Goal: Information Seeking & Learning: Learn about a topic

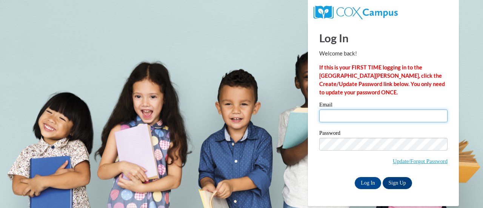
click at [361, 110] on input "Email" at bounding box center [383, 116] width 128 height 13
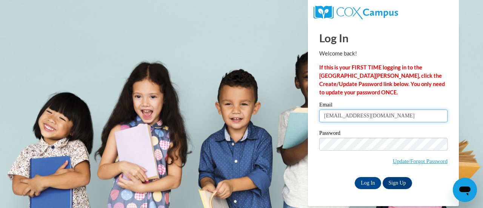
type input "kandlerb@w-csd.org"
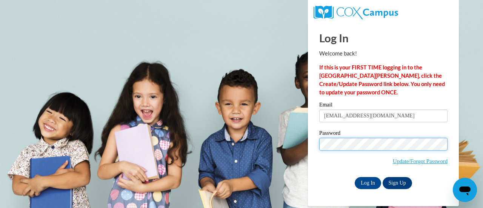
click at [355, 177] on input "Log In" at bounding box center [368, 183] width 26 height 12
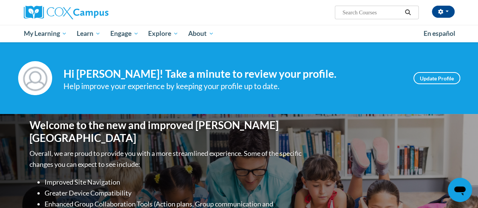
click at [360, 14] on input "Search..." at bounding box center [371, 12] width 60 height 9
type input "vocabulary"
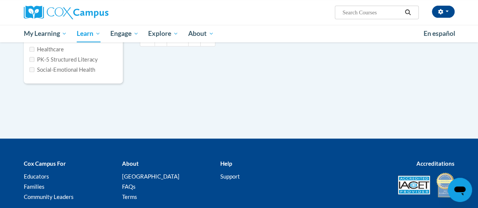
type input "vocabulary"
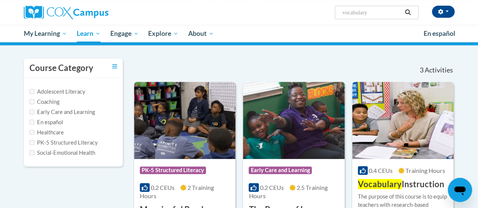
scroll to position [56, 0]
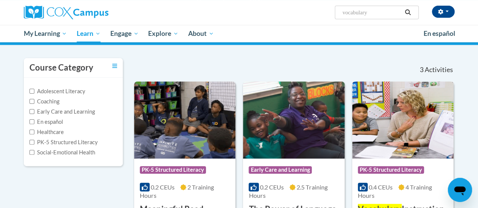
click at [411, 110] on img at bounding box center [402, 120] width 101 height 77
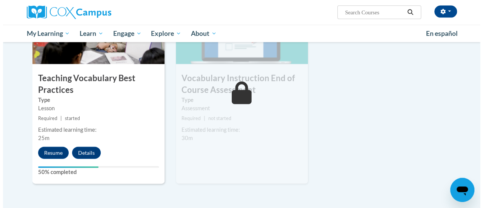
scroll to position [835, 0]
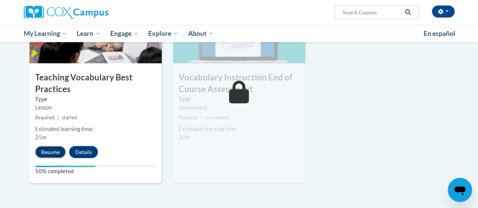
click at [49, 150] on button "Resume" at bounding box center [50, 152] width 31 height 12
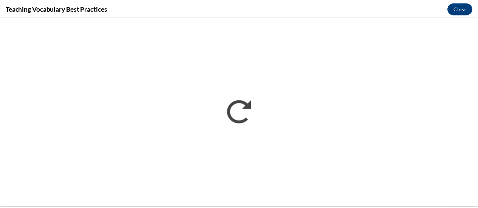
scroll to position [0, 0]
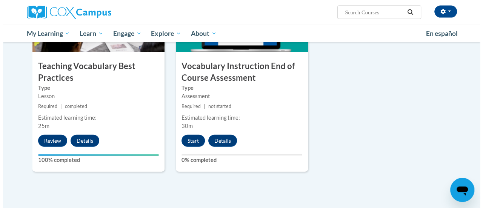
scroll to position [846, 0]
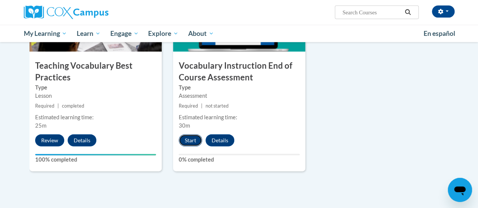
click at [187, 142] on button "Start" at bounding box center [190, 140] width 23 height 12
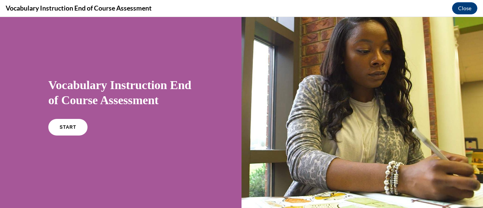
scroll to position [25, 0]
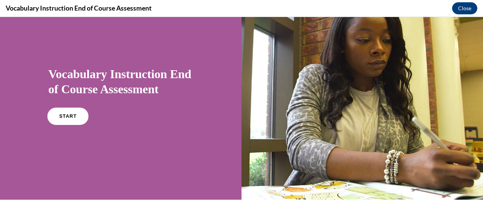
click at [69, 117] on span "START" at bounding box center [67, 117] width 17 height 6
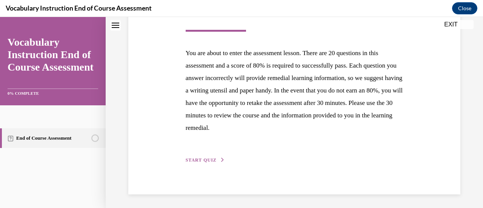
scroll to position [138, 0]
click at [202, 161] on span "START QUIZ" at bounding box center [201, 159] width 31 height 5
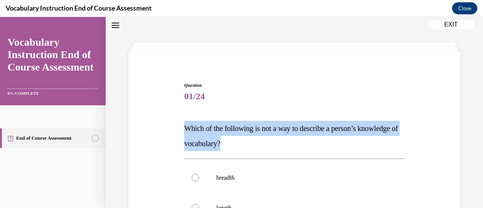
drag, startPoint x: 272, startPoint y: 147, endPoint x: 179, endPoint y: 132, distance: 93.3
copy span "Which of the following is not a way to describe a person’s knowledge of vocabul…"
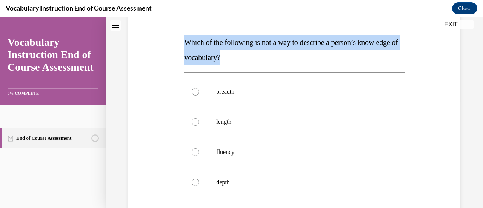
scroll to position [110, 0]
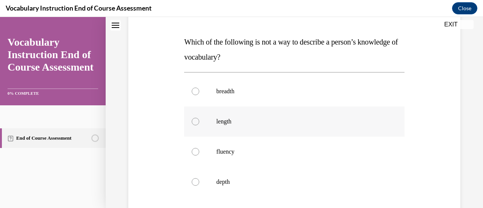
click at [233, 127] on label "length" at bounding box center [294, 121] width 220 height 30
click at [199, 125] on input "length" at bounding box center [196, 122] width 8 height 8
radio input "true"
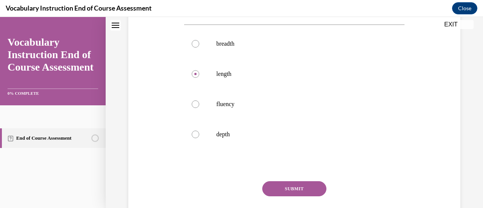
scroll to position [162, 0]
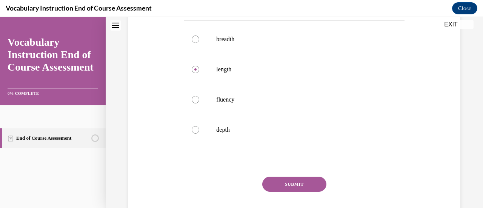
click at [283, 184] on button "SUBMIT" at bounding box center [294, 184] width 64 height 15
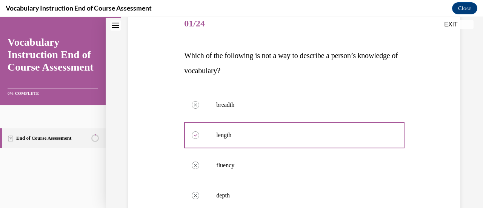
scroll to position [96, 0]
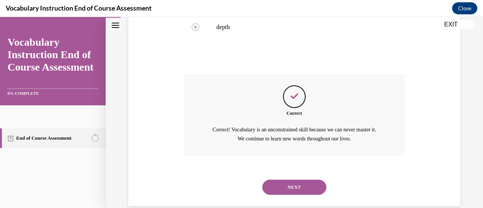
click at [283, 184] on button "NEXT" at bounding box center [294, 187] width 64 height 15
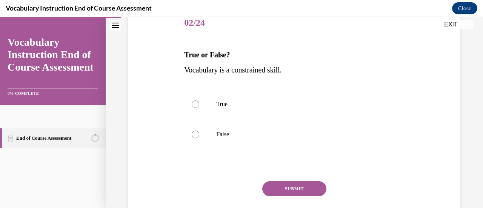
scroll to position [98, 0]
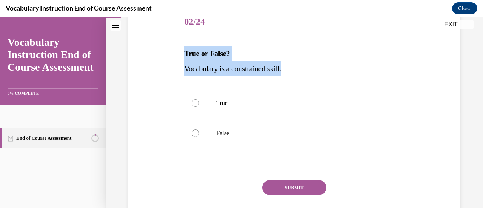
drag, startPoint x: 185, startPoint y: 51, endPoint x: 289, endPoint y: 72, distance: 106.3
click at [289, 72] on div "True or False? Vocabulary is a constrained skill." at bounding box center [294, 61] width 220 height 30
copy div "True or False? Vocabulary is a constrained skill."
click at [289, 54] on p "True or False?" at bounding box center [294, 53] width 220 height 15
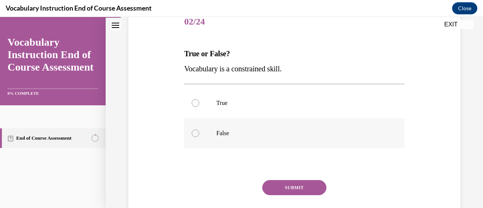
click at [215, 133] on label "False" at bounding box center [294, 133] width 220 height 30
click at [199, 133] on input "False" at bounding box center [196, 134] width 8 height 8
radio input "true"
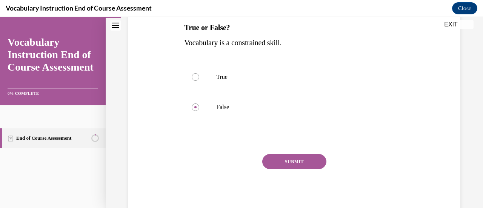
click at [293, 166] on button "SUBMIT" at bounding box center [294, 161] width 64 height 15
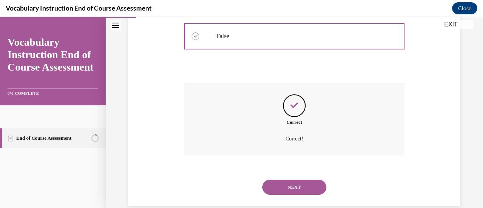
scroll to position [208, 0]
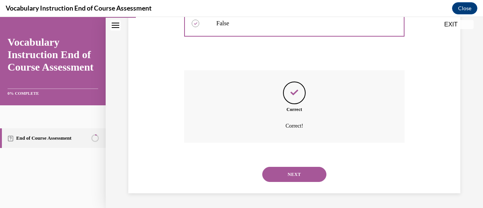
click at [294, 176] on button "NEXT" at bounding box center [294, 174] width 64 height 15
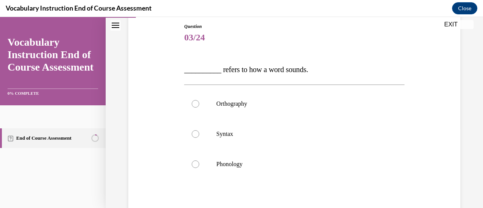
scroll to position [97, 0]
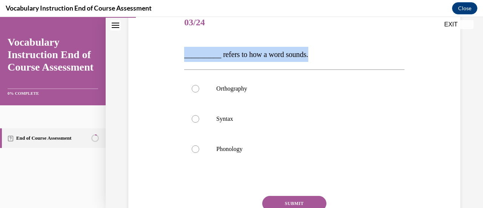
drag, startPoint x: 316, startPoint y: 52, endPoint x: 181, endPoint y: 53, distance: 134.4
click at [181, 53] on div "Question 03/24 __________ refers to how a word sounds. Orthography Syntax Phono…" at bounding box center [295, 121] width 336 height 273
copy span "__________ refers to how a word sounds."
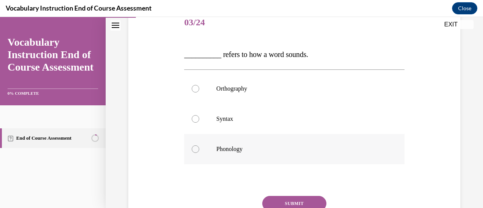
click at [216, 139] on label "Phonology" at bounding box center [294, 149] width 220 height 30
click at [199, 145] on input "Phonology" at bounding box center [196, 149] width 8 height 8
radio input "true"
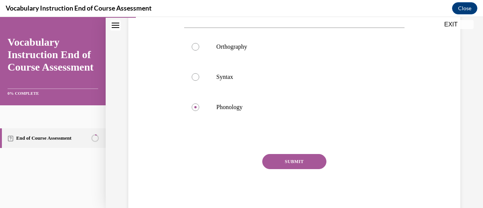
click at [270, 164] on button "SUBMIT" at bounding box center [294, 161] width 64 height 15
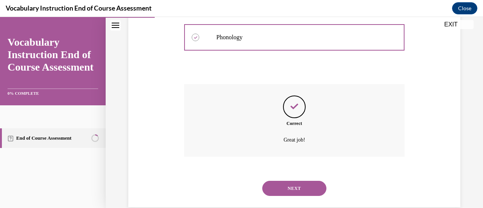
scroll to position [216, 0]
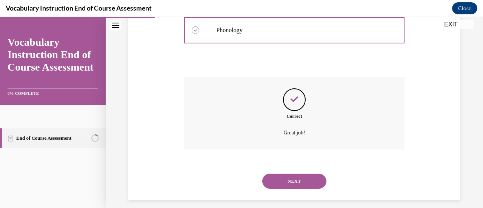
click at [285, 181] on button "NEXT" at bounding box center [294, 181] width 64 height 15
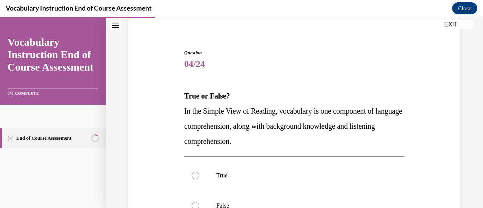
scroll to position [59, 0]
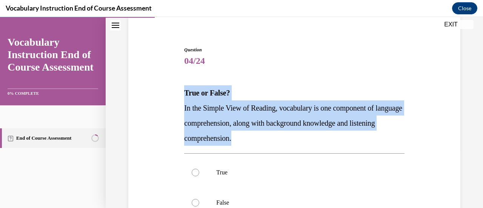
drag, startPoint x: 269, startPoint y: 139, endPoint x: 182, endPoint y: 92, distance: 99.5
click at [182, 92] on div "Question 04/24 True or False? In the Simple View of Reading, vocabulary is one …" at bounding box center [294, 173] width 224 height 276
copy div "True or False? In the Simple View of Reading, vocabulary is one component of la…"
click at [251, 90] on p "True or False?" at bounding box center [294, 92] width 220 height 15
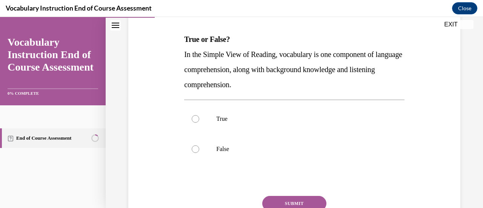
scroll to position [113, 0]
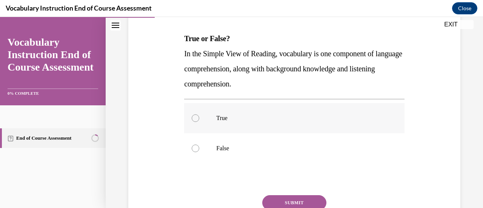
click at [233, 117] on p "True" at bounding box center [300, 118] width 169 height 8
click at [199, 117] on input "True" at bounding box center [196, 118] width 8 height 8
radio input "true"
click at [272, 201] on button "SUBMIT" at bounding box center [294, 202] width 64 height 15
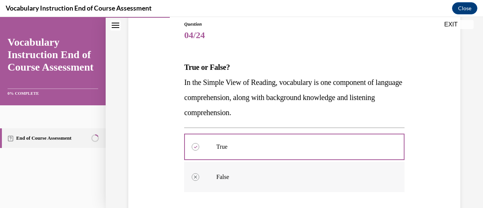
scroll to position [79, 0]
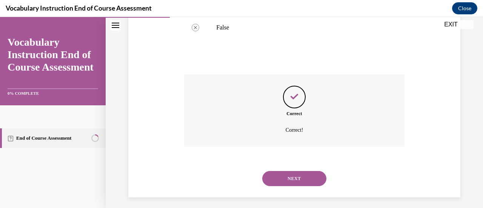
click at [287, 180] on button "NEXT" at bounding box center [294, 178] width 64 height 15
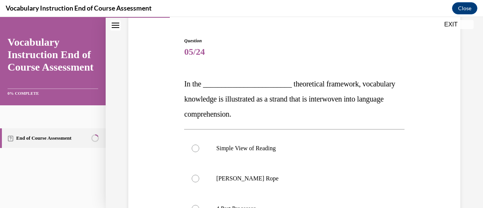
scroll to position [68, 0]
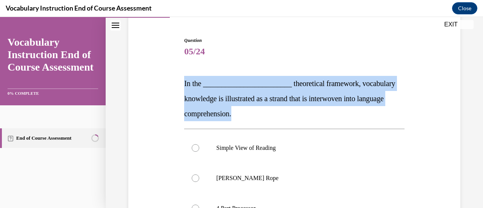
drag, startPoint x: 279, startPoint y: 119, endPoint x: 183, endPoint y: 81, distance: 102.9
click at [184, 81] on p "In the ________________________ theoretical framework, vocabulary knowledge is …" at bounding box center [294, 98] width 220 height 45
copy span "In the ________________________ theoretical framework, vocabulary knowledge is …"
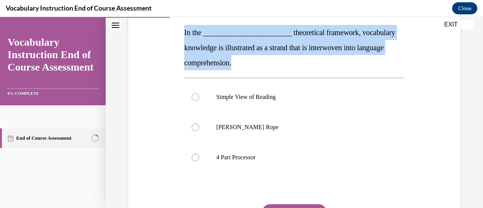
scroll to position [139, 0]
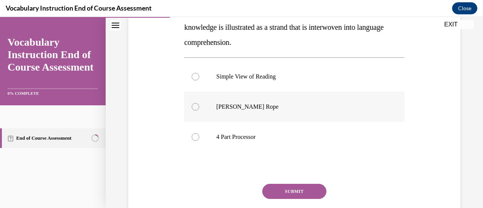
click at [251, 108] on p "[PERSON_NAME] Rope" at bounding box center [300, 107] width 169 height 8
click at [199, 108] on input "[PERSON_NAME] Rope" at bounding box center [196, 107] width 8 height 8
radio input "true"
click at [271, 190] on button "SUBMIT" at bounding box center [294, 191] width 64 height 15
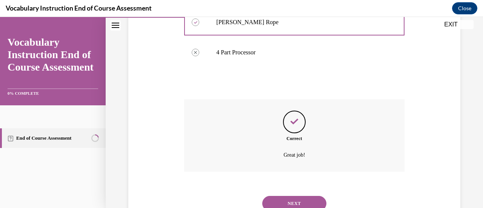
scroll to position [225, 0]
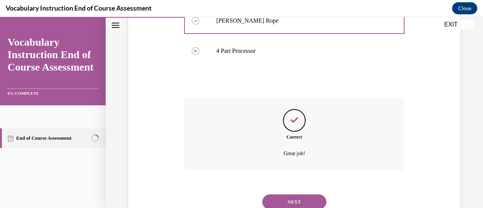
click at [301, 199] on button "NEXT" at bounding box center [294, 201] width 64 height 15
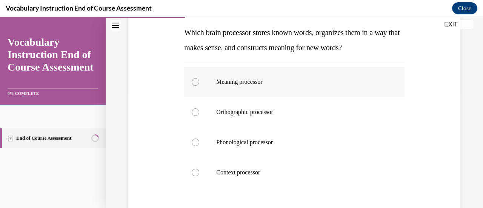
scroll to position [119, 0]
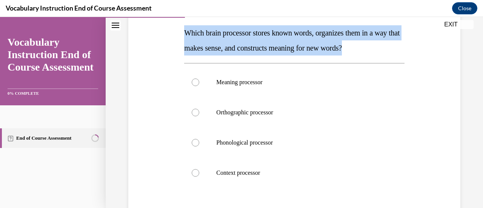
drag, startPoint x: 393, startPoint y: 48, endPoint x: 184, endPoint y: 36, distance: 209.6
click at [184, 36] on p "Which brain processor stores known words, organizes them in a way that makes se…" at bounding box center [294, 40] width 220 height 30
copy span "Which brain processor stores known words, organizes them in a way that makes se…"
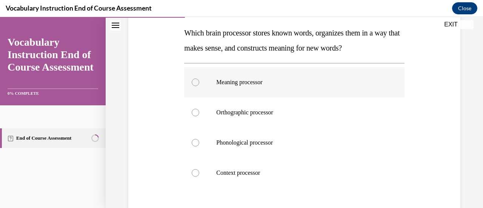
click at [256, 85] on p "Meaning processor" at bounding box center [300, 83] width 169 height 8
click at [199, 85] on input "Meaning processor" at bounding box center [196, 83] width 8 height 8
radio input "true"
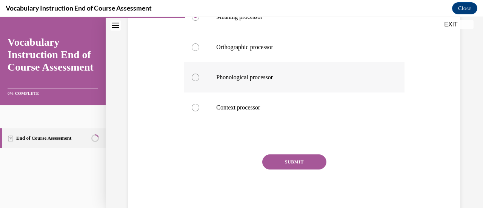
scroll to position [184, 0]
click at [290, 157] on button "SUBMIT" at bounding box center [294, 161] width 64 height 15
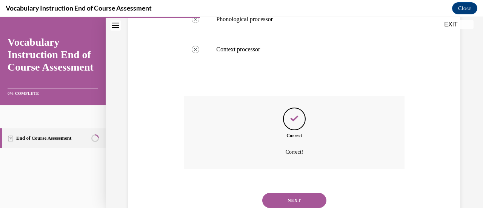
scroll to position [268, 0]
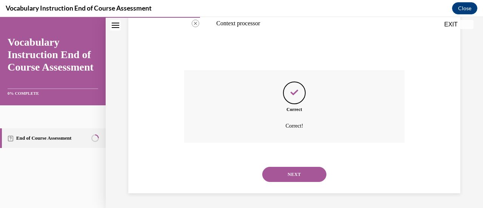
click at [290, 173] on button "NEXT" at bounding box center [294, 174] width 64 height 15
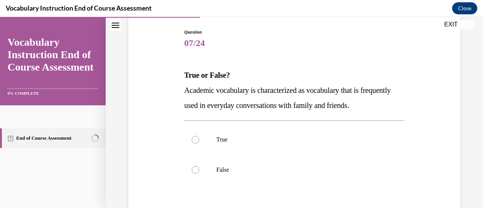
scroll to position [77, 0]
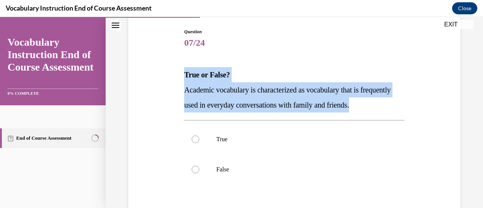
drag, startPoint x: 401, startPoint y: 105, endPoint x: 179, endPoint y: 72, distance: 224.1
click at [179, 72] on div "Question 07/24 True or False? Academic vocabulary is characterized as vocabular…" at bounding box center [295, 142] width 336 height 273
copy div "True or False? Academic vocabulary is characterized as vocabulary that is frequ…"
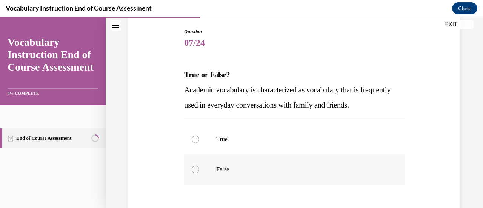
click at [224, 164] on label "False" at bounding box center [294, 169] width 220 height 30
click at [199, 166] on input "False" at bounding box center [196, 170] width 8 height 8
radio input "true"
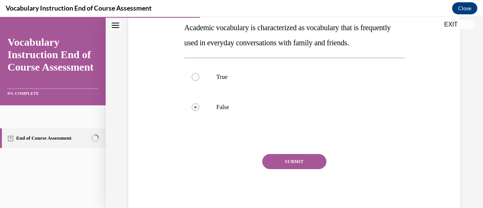
click at [282, 158] on button "SUBMIT" at bounding box center [294, 161] width 64 height 15
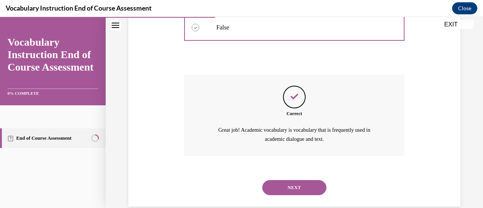
scroll to position [231, 0]
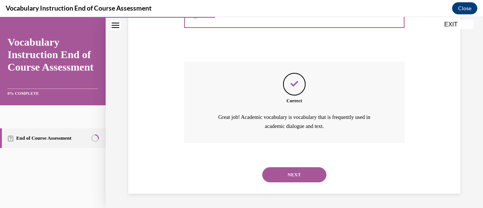
click at [284, 172] on button "NEXT" at bounding box center [294, 174] width 64 height 15
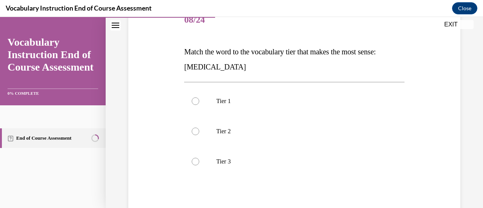
scroll to position [100, 0]
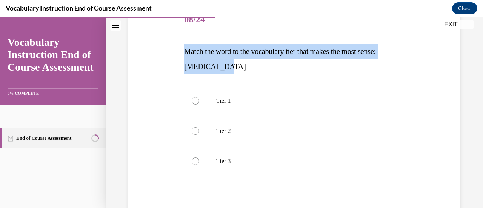
drag, startPoint x: 184, startPoint y: 50, endPoint x: 226, endPoint y: 70, distance: 46.3
click at [226, 70] on p "Match the word to the vocabulary tier that makes the most sense: [MEDICAL_DATA]" at bounding box center [294, 59] width 220 height 30
copy span "Match the word to the vocabulary tier that makes the most sense: [MEDICAL_DATA]"
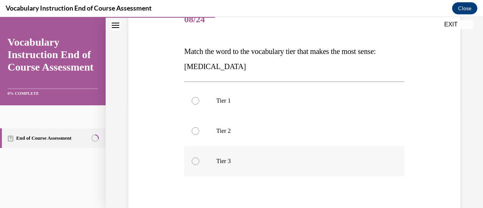
click at [216, 158] on p "Tier 3" at bounding box center [300, 161] width 169 height 8
click at [199, 158] on input "Tier 3" at bounding box center [196, 161] width 8 height 8
radio input "true"
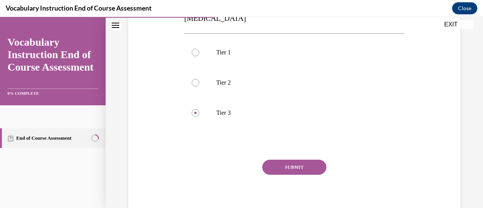
click at [269, 164] on button "SUBMIT" at bounding box center [294, 167] width 64 height 15
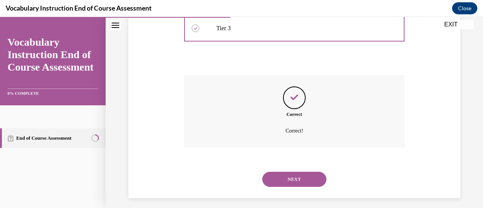
scroll to position [238, 0]
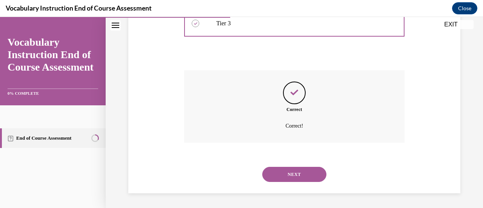
click at [295, 176] on button "NEXT" at bounding box center [294, 174] width 64 height 15
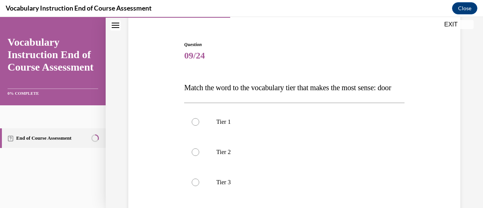
scroll to position [65, 0]
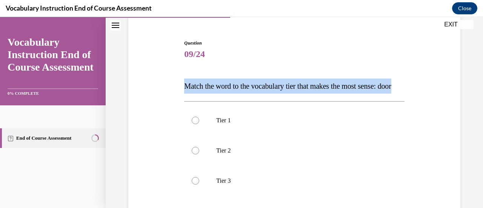
drag, startPoint x: 210, startPoint y: 105, endPoint x: 181, endPoint y: 85, distance: 34.7
click at [182, 85] on div "Question 09/24 Match the word to the vocabulary tier that makes the most sense:…" at bounding box center [294, 158] width 224 height 261
copy span "Match the word to the vocabulary tier that makes the most sense: door"
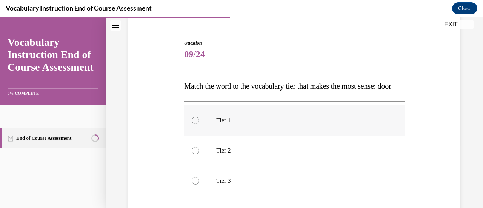
click at [214, 136] on label "Tier 1" at bounding box center [294, 120] width 220 height 30
click at [199, 124] on input "Tier 1" at bounding box center [196, 121] width 8 height 8
radio input "true"
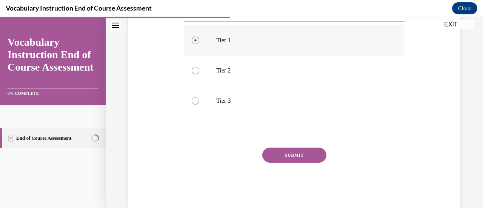
scroll to position [154, 0]
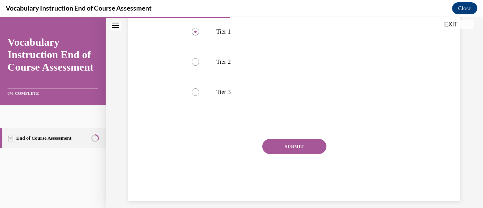
click at [270, 154] on button "SUBMIT" at bounding box center [294, 146] width 64 height 15
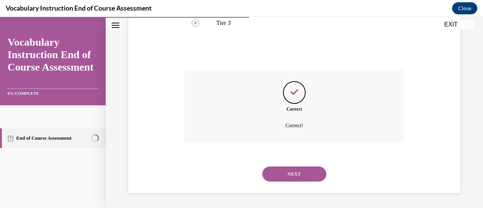
scroll to position [227, 0]
click at [282, 182] on button "NEXT" at bounding box center [294, 174] width 64 height 15
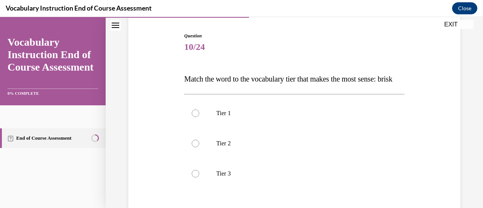
scroll to position [74, 0]
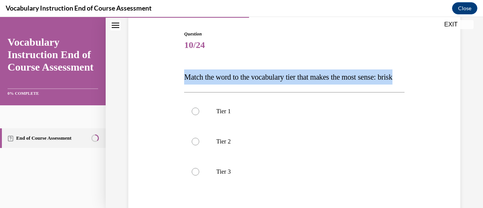
drag, startPoint x: 203, startPoint y: 94, endPoint x: 182, endPoint y: 74, distance: 29.4
click at [182, 74] on div "Question 10/24 Match the word to the vocabulary tier that makes the most sense:…" at bounding box center [294, 149] width 224 height 261
copy span "Match the word to the vocabulary tier that makes the most sense: brisk"
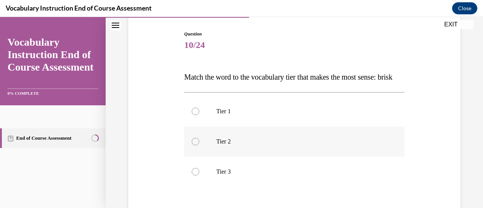
click at [209, 157] on label "Tier 2" at bounding box center [294, 142] width 220 height 30
click at [199, 145] on input "Tier 2" at bounding box center [196, 142] width 8 height 8
radio input "true"
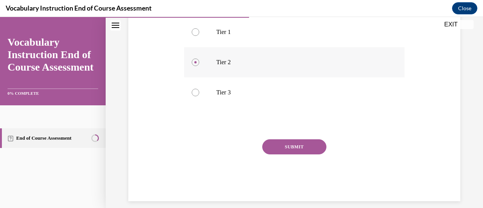
scroll to position [154, 0]
click at [272, 154] on button "SUBMIT" at bounding box center [294, 146] width 64 height 15
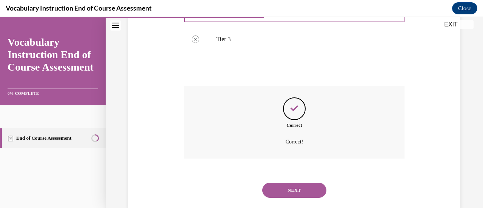
scroll to position [238, 0]
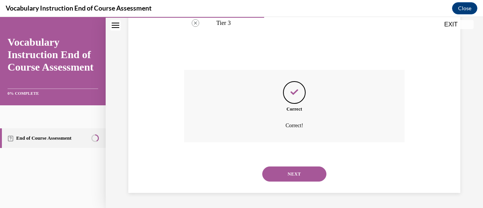
click at [279, 173] on button "NEXT" at bounding box center [294, 174] width 64 height 15
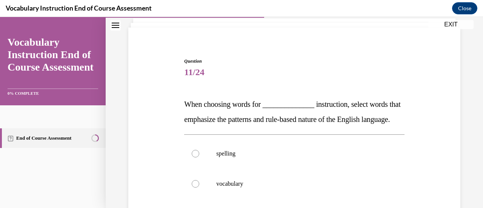
scroll to position [56, 0]
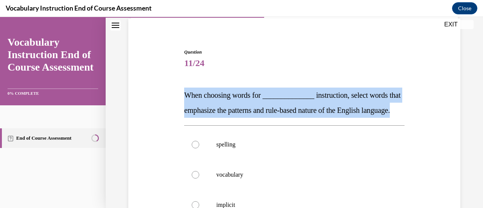
drag, startPoint x: 225, startPoint y: 127, endPoint x: 178, endPoint y: 89, distance: 60.6
click at [178, 89] on div "Question 11/24 When choosing words for ______________ instruction, select words…" at bounding box center [295, 170] width 336 height 288
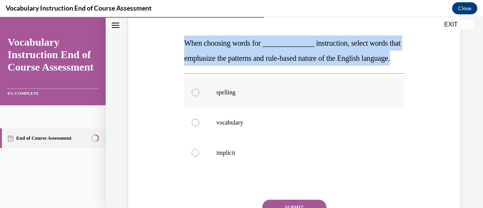
scroll to position [169, 0]
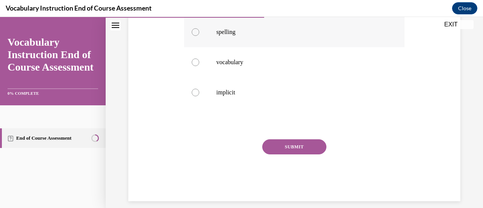
click at [234, 36] on p "spelling" at bounding box center [300, 32] width 169 height 8
click at [199, 36] on input "spelling" at bounding box center [196, 32] width 8 height 8
radio input "true"
click at [287, 154] on button "SUBMIT" at bounding box center [294, 146] width 64 height 15
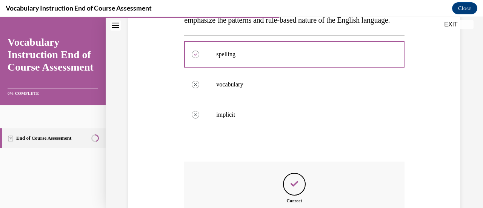
scroll to position [253, 0]
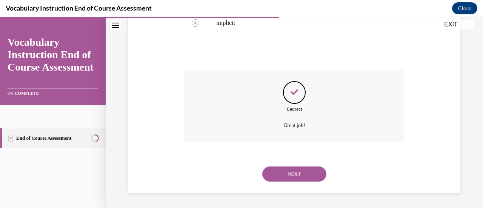
click at [289, 175] on button "NEXT" at bounding box center [294, 174] width 64 height 15
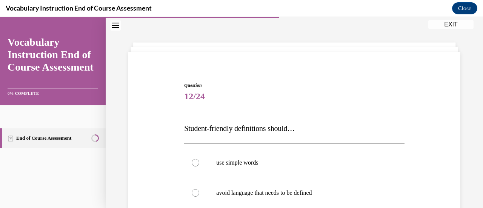
scroll to position [66, 0]
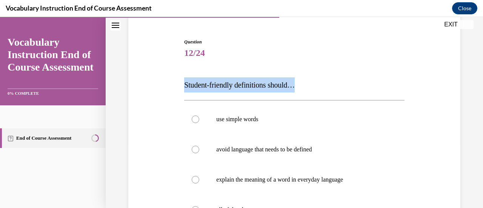
drag, startPoint x: 305, startPoint y: 83, endPoint x: 185, endPoint y: 89, distance: 121.0
click at [185, 89] on p "Student-friendly definitions should…" at bounding box center [294, 84] width 220 height 15
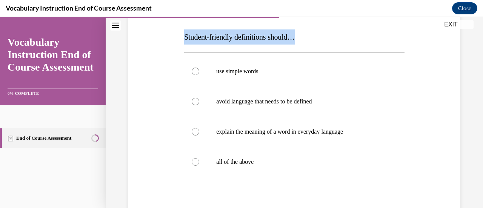
scroll to position [116, 0]
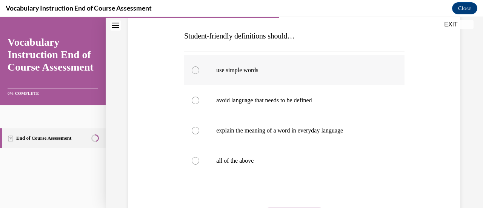
click at [236, 68] on p "use simple words" at bounding box center [300, 70] width 169 height 8
click at [199, 68] on input "use simple words" at bounding box center [196, 70] width 8 height 8
radio input "true"
click at [222, 100] on p "avoid language that needs to be defined" at bounding box center [300, 101] width 169 height 8
click at [199, 100] on input "avoid language that needs to be defined" at bounding box center [196, 101] width 8 height 8
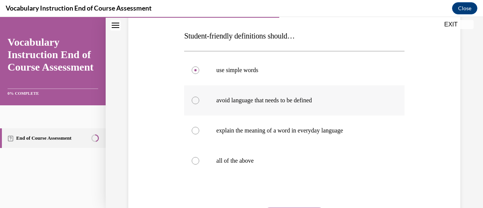
radio input "true"
click at [211, 164] on label "all of the above" at bounding box center [294, 161] width 220 height 30
click at [199, 164] on input "all of the above" at bounding box center [196, 161] width 8 height 8
radio input "true"
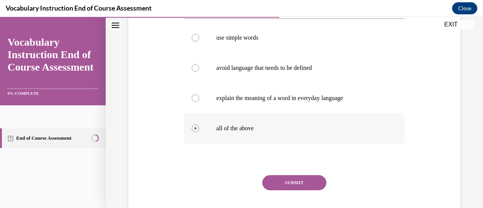
scroll to position [153, 0]
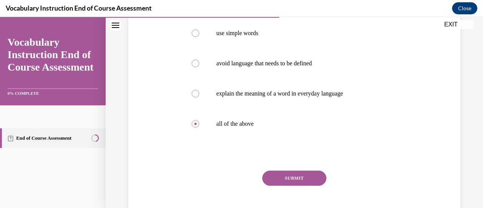
click at [285, 179] on button "SUBMIT" at bounding box center [294, 178] width 64 height 15
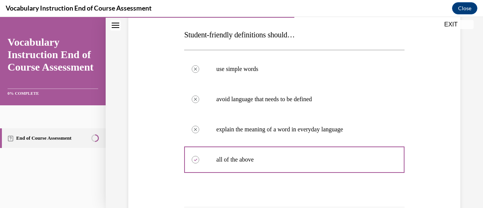
scroll to position [116, 0]
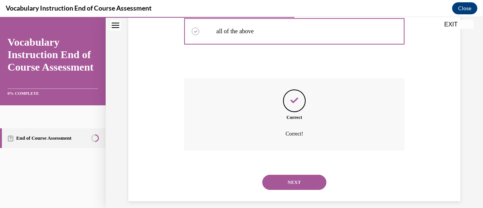
click at [291, 185] on button "NEXT" at bounding box center [294, 182] width 64 height 15
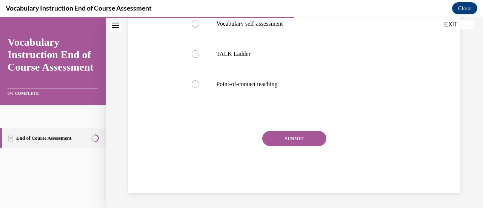
scroll to position [23, 0]
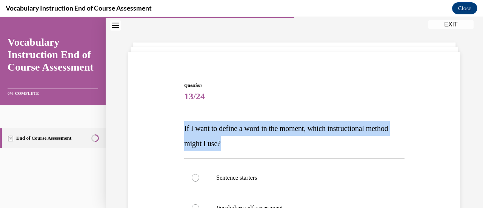
drag, startPoint x: 295, startPoint y: 139, endPoint x: 184, endPoint y: 127, distance: 112.3
click at [184, 127] on p "If I want to define a word in the moment, which instructional method might I us…" at bounding box center [294, 136] width 220 height 30
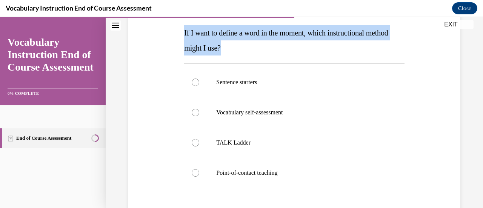
scroll to position [119, 0]
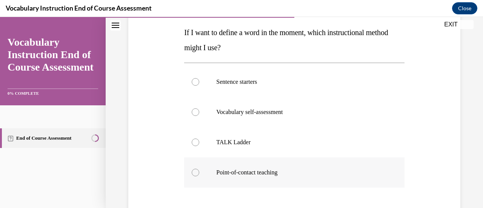
click at [256, 172] on p "Point-of-contact teaching" at bounding box center [300, 173] width 169 height 8
click at [199, 172] on input "Point-of-contact teaching" at bounding box center [196, 173] width 8 height 8
radio input "true"
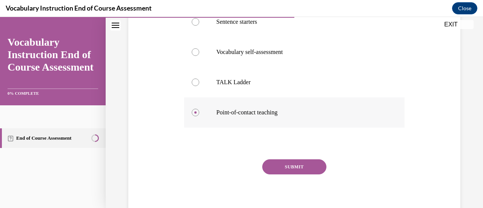
scroll to position [179, 0]
click at [267, 172] on button "SUBMIT" at bounding box center [294, 166] width 64 height 15
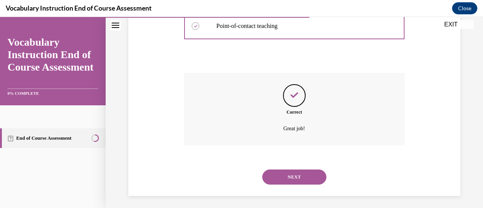
scroll to position [268, 0]
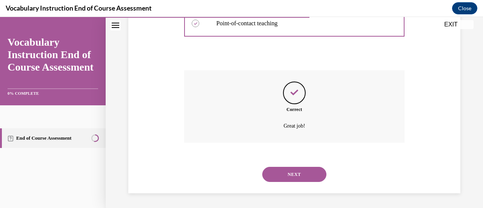
click at [270, 173] on button "NEXT" at bounding box center [294, 174] width 64 height 15
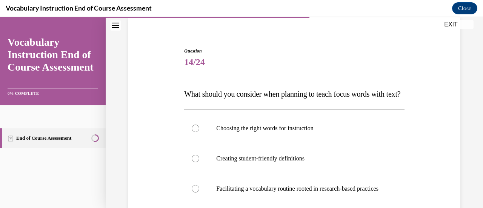
scroll to position [59, 0]
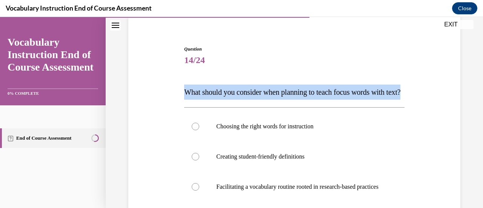
drag, startPoint x: 224, startPoint y: 109, endPoint x: 184, endPoint y: 92, distance: 44.3
click at [184, 92] on p "What should you consider when planning to teach focus words with text?" at bounding box center [294, 92] width 220 height 15
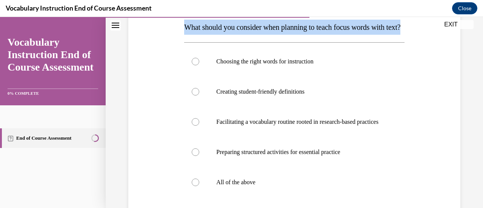
scroll to position [125, 0]
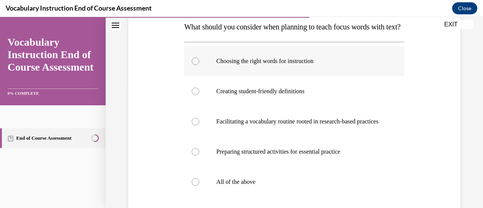
click at [257, 65] on p "Choosing the right words for instruction" at bounding box center [300, 61] width 169 height 8
click at [199, 65] on input "Choosing the right words for instruction" at bounding box center [196, 61] width 8 height 8
radio input "true"
click at [254, 95] on p "Creating student-friendly definitions" at bounding box center [300, 92] width 169 height 8
click at [199, 95] on input "Creating student-friendly definitions" at bounding box center [196, 92] width 8 height 8
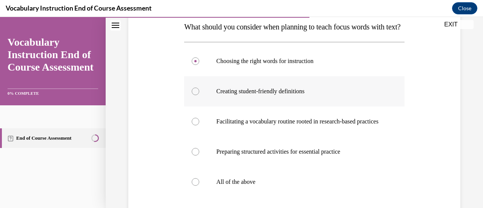
radio input "true"
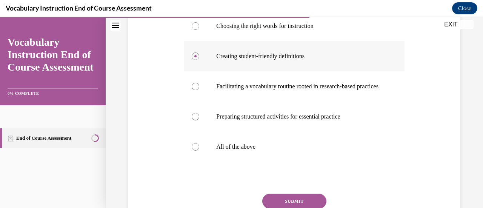
scroll to position [160, 0]
click at [248, 162] on label "All of the above" at bounding box center [294, 146] width 220 height 30
click at [199, 150] on input "All of the above" at bounding box center [196, 147] width 8 height 8
radio input "true"
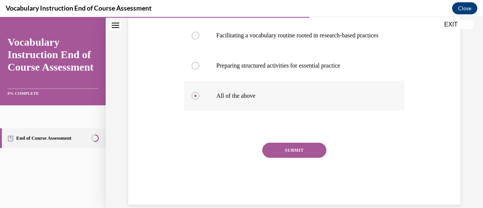
scroll to position [214, 0]
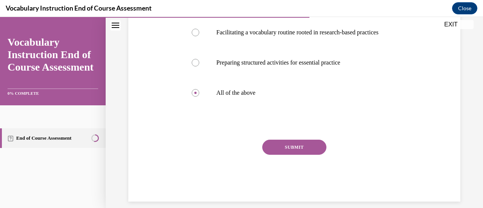
click at [281, 155] on button "SUBMIT" at bounding box center [294, 147] width 64 height 15
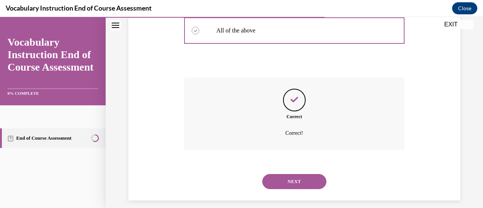
scroll to position [276, 0]
click at [287, 189] on button "NEXT" at bounding box center [294, 181] width 64 height 15
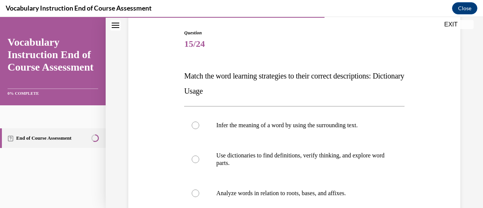
scroll to position [81, 0]
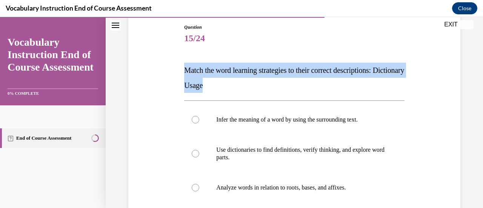
drag, startPoint x: 245, startPoint y: 91, endPoint x: 183, endPoint y: 72, distance: 65.4
click at [183, 72] on div "Question 15/24 Match the word learning strategies to their correct descriptions…" at bounding box center [294, 154] width 224 height 284
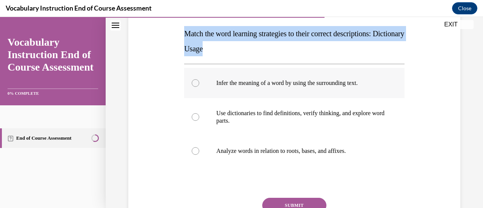
scroll to position [119, 0]
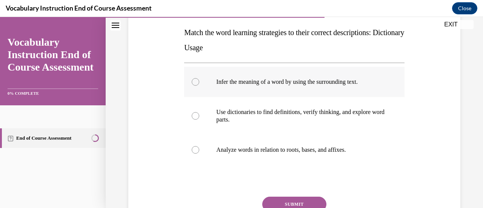
click at [280, 112] on p "Use dictionaries to find definitions, verify thinking, and explore word parts." at bounding box center [300, 115] width 169 height 15
click at [199, 112] on input "Use dictionaries to find definitions, verify thinking, and explore word parts." at bounding box center [196, 116] width 8 height 8
radio input "true"
click at [290, 201] on button "SUBMIT" at bounding box center [294, 204] width 64 height 15
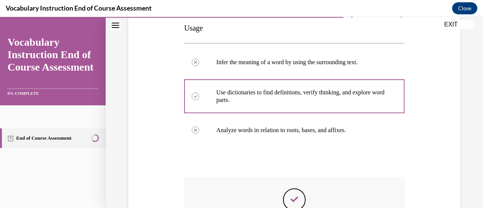
scroll to position [139, 0]
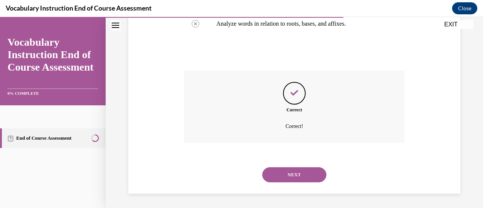
click at [296, 172] on button "NEXT" at bounding box center [294, 174] width 64 height 15
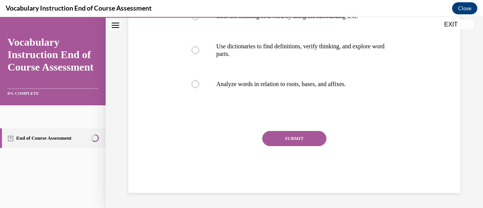
scroll to position [23, 0]
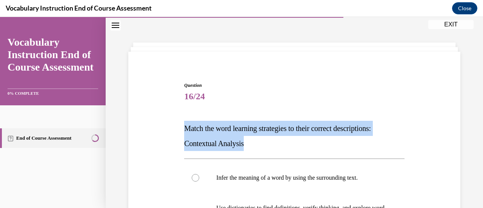
drag, startPoint x: 249, startPoint y: 146, endPoint x: 186, endPoint y: 127, distance: 66.2
click at [186, 127] on p "Match the word learning strategies to their correct descriptions: Contextual An…" at bounding box center [294, 136] width 220 height 30
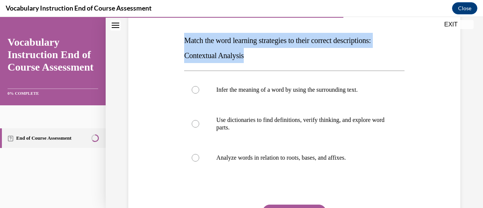
scroll to position [114, 0]
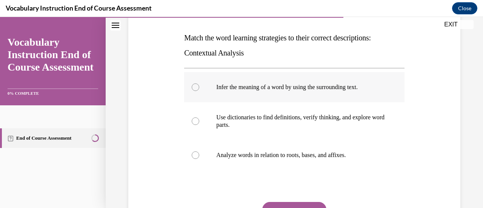
click at [283, 82] on label "Infer the meaning of a word by using the surrounding text." at bounding box center [294, 87] width 220 height 30
click at [199, 83] on input "Infer the meaning of a word by using the surrounding text." at bounding box center [196, 87] width 8 height 8
radio input "true"
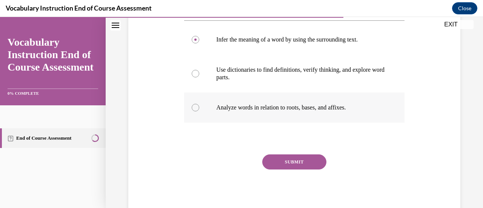
scroll to position [162, 0]
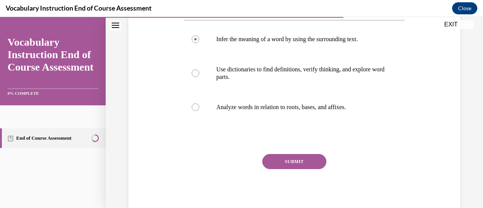
click at [276, 156] on button "SUBMIT" at bounding box center [294, 161] width 64 height 15
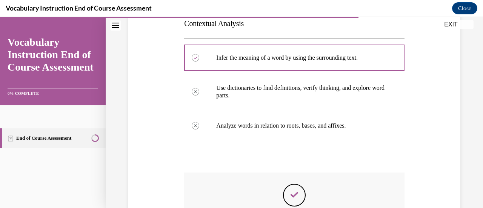
scroll to position [143, 0]
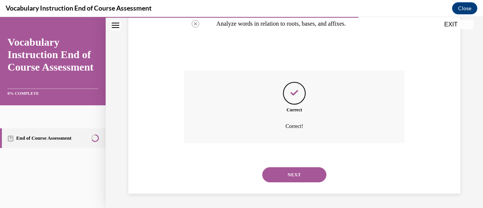
click at [284, 175] on button "NEXT" at bounding box center [294, 174] width 64 height 15
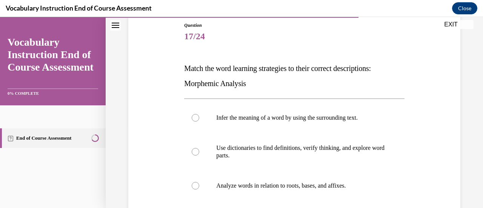
scroll to position [83, 0]
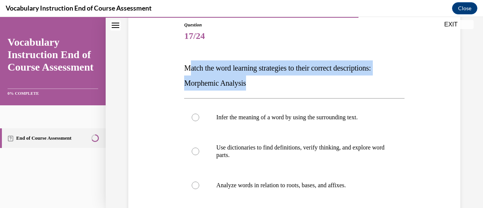
drag, startPoint x: 264, startPoint y: 89, endPoint x: 187, endPoint y: 70, distance: 79.5
click at [187, 70] on p "Match the word learning strategies to their correct descriptions: Morphemic Ana…" at bounding box center [294, 75] width 220 height 30
click at [198, 79] on span "Match the word learning strategies to their correct descriptions: Morphemic Ana…" at bounding box center [277, 75] width 187 height 23
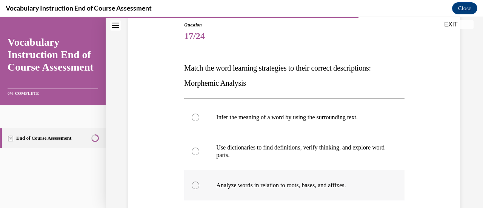
click at [194, 184] on div at bounding box center [196, 186] width 8 height 8
click at [194, 184] on input "Analyze words in relation to roots, bases, and affixes." at bounding box center [196, 186] width 8 height 8
radio input "true"
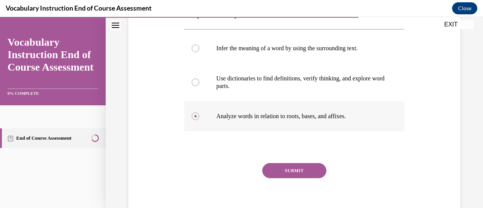
scroll to position [162, 0]
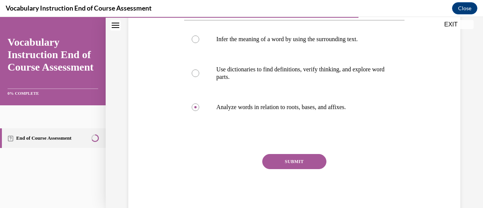
click at [281, 163] on button "SUBMIT" at bounding box center [294, 161] width 64 height 15
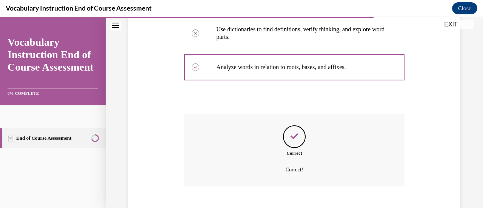
scroll to position [245, 0]
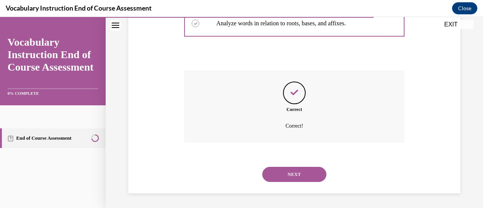
click at [285, 176] on button "NEXT" at bounding box center [294, 174] width 64 height 15
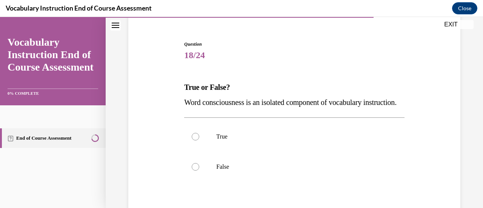
scroll to position [65, 0]
drag, startPoint x: 231, startPoint y: 120, endPoint x: 184, endPoint y: 88, distance: 56.6
click at [184, 88] on div "True or False? Word consciousness is an isolated component of vocabulary instru…" at bounding box center [294, 94] width 220 height 30
click at [233, 170] on p "False" at bounding box center [300, 167] width 169 height 8
click at [199, 170] on input "False" at bounding box center [196, 167] width 8 height 8
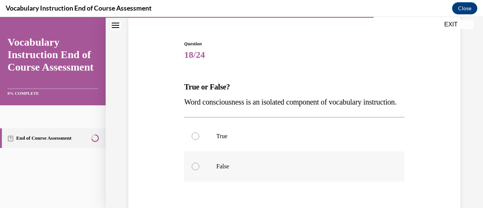
radio input "true"
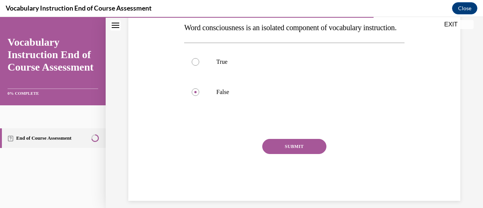
click at [280, 154] on button "SUBMIT" at bounding box center [294, 146] width 64 height 15
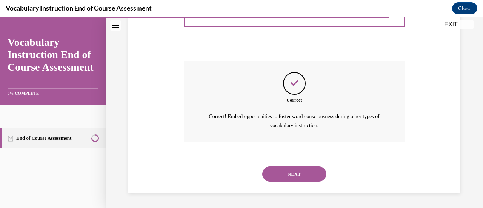
click at [280, 167] on button "NEXT" at bounding box center [294, 174] width 64 height 15
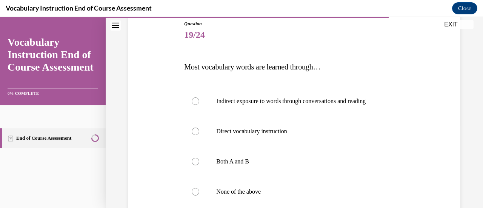
scroll to position [85, 0]
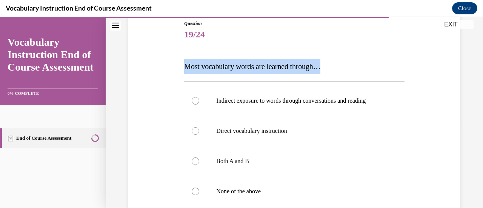
drag, startPoint x: 341, startPoint y: 73, endPoint x: 186, endPoint y: 66, distance: 154.9
click at [186, 66] on p "Most vocabulary words are learned through…" at bounding box center [294, 66] width 220 height 15
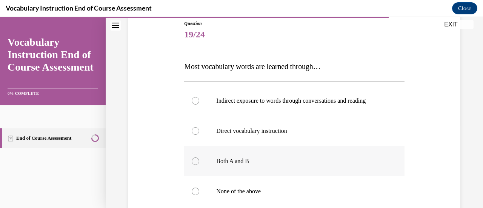
click at [245, 156] on label "Both A and B" at bounding box center [294, 161] width 220 height 30
click at [199, 157] on input "Both A and B" at bounding box center [196, 161] width 8 height 8
radio input "true"
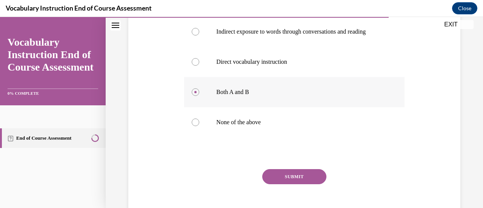
scroll to position [154, 0]
click at [273, 180] on button "SUBMIT" at bounding box center [294, 176] width 64 height 15
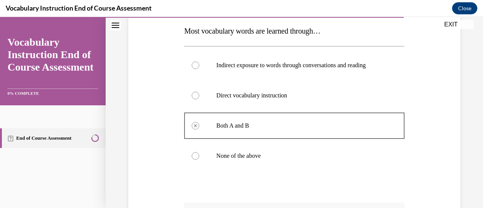
scroll to position [118, 0]
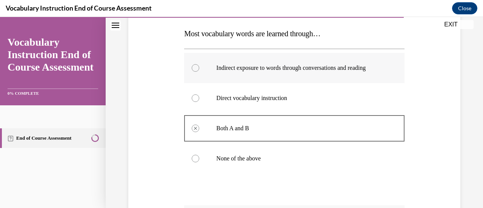
click at [224, 69] on p "Indirect exposure to words through conversations and reading" at bounding box center [300, 68] width 169 height 8
click at [197, 69] on div at bounding box center [196, 68] width 8 height 8
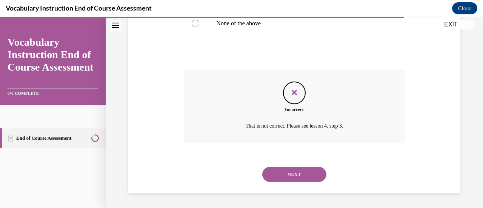
scroll to position [253, 0]
click at [285, 179] on button "NEXT" at bounding box center [294, 174] width 64 height 15
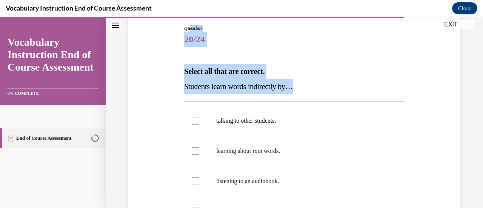
scroll to position [72, 0]
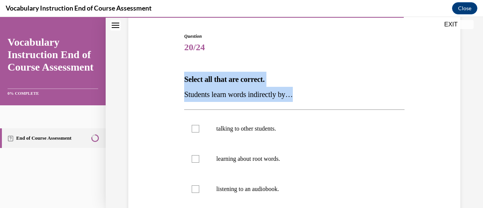
drag, startPoint x: 304, startPoint y: 41, endPoint x: 177, endPoint y: 74, distance: 130.8
click at [177, 74] on div "Question 20/24 Select all that are correct. Students learn words indirectly by……" at bounding box center [295, 169] width 336 height 318
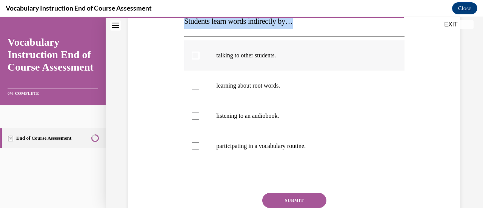
scroll to position [147, 0]
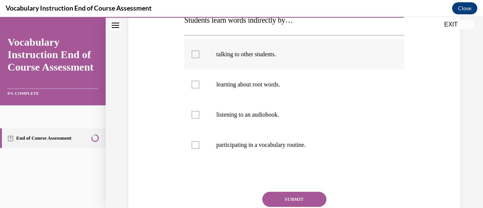
click at [276, 59] on label "talking to other students." at bounding box center [294, 54] width 220 height 30
click at [199, 58] on input "talking to other students." at bounding box center [196, 55] width 8 height 8
checkbox input "true"
click at [286, 117] on p "listening to an audiobook." at bounding box center [300, 115] width 169 height 8
click at [199, 117] on input "listening to an audiobook." at bounding box center [196, 115] width 8 height 8
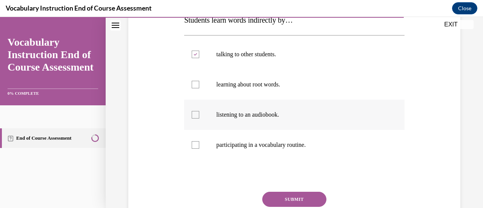
checkbox input "true"
click at [282, 158] on label "participating in a vocabulary routine." at bounding box center [294, 145] width 220 height 30
click at [199, 149] on input "participating in a vocabulary routine." at bounding box center [196, 145] width 8 height 8
checkbox input "true"
click at [290, 202] on button "SUBMIT" at bounding box center [294, 199] width 64 height 15
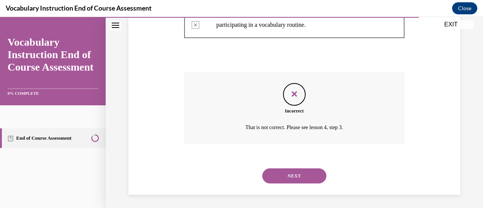
scroll to position [268, 0]
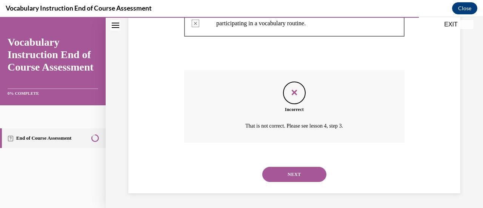
click at [291, 176] on button "NEXT" at bounding box center [294, 174] width 64 height 15
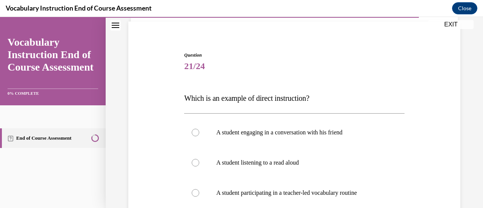
scroll to position [54, 0]
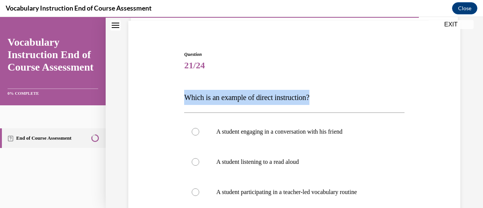
drag, startPoint x: 322, startPoint y: 94, endPoint x: 173, endPoint y: 99, distance: 149.6
click at [173, 99] on div "Question 21/24 Which is an example of direct instruction? A student engaging in…" at bounding box center [295, 179] width 336 height 303
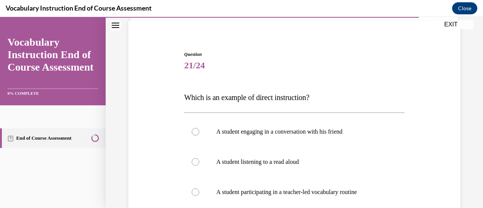
click at [254, 60] on span "21/24" at bounding box center [294, 65] width 220 height 15
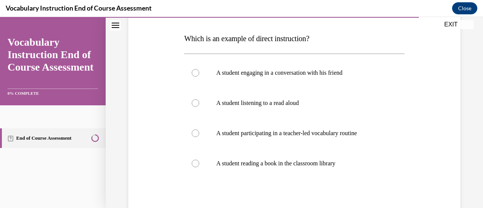
scroll to position [113, 0]
click at [268, 128] on label "A student participating in a teacher-led vocabulary routine" at bounding box center [294, 133] width 220 height 30
click at [199, 129] on input "A student participating in a teacher-led vocabulary routine" at bounding box center [196, 133] width 8 height 8
radio input "true"
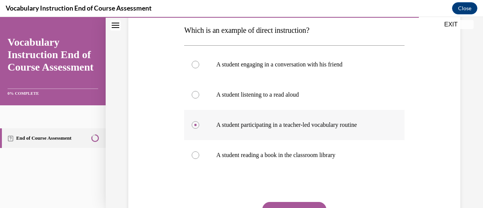
scroll to position [122, 0]
click at [298, 203] on button "SUBMIT" at bounding box center [294, 209] width 64 height 15
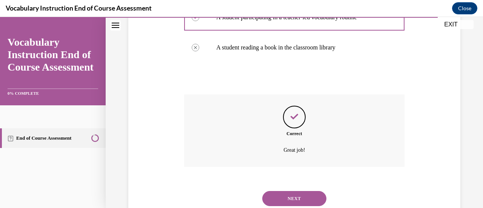
click at [298, 203] on button "NEXT" at bounding box center [294, 198] width 64 height 15
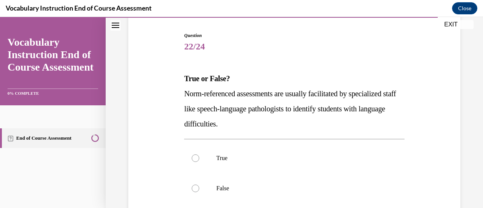
scroll to position [74, 0]
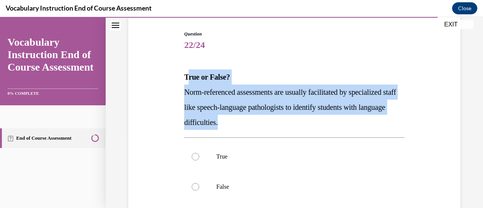
drag, startPoint x: 251, startPoint y: 127, endPoint x: 185, endPoint y: 75, distance: 83.1
click at [185, 75] on div "True or False? Norm-referenced assessments are usually facilitated by specializ…" at bounding box center [294, 99] width 220 height 60
click at [185, 75] on strong "True or False?" at bounding box center [207, 77] width 46 height 8
drag, startPoint x: 185, startPoint y: 75, endPoint x: 244, endPoint y: 118, distance: 72.4
click at [251, 122] on div "True or False? Norm-referenced assessments are usually facilitated by specializ…" at bounding box center [294, 99] width 220 height 60
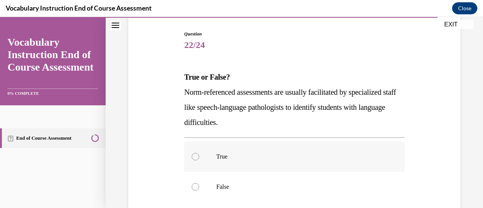
click at [234, 157] on p "True" at bounding box center [300, 157] width 169 height 8
click at [199, 157] on input "True" at bounding box center [196, 157] width 8 height 8
radio input "true"
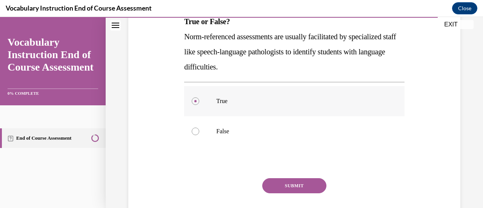
scroll to position [154, 0]
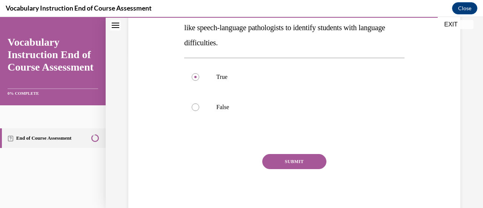
click at [271, 167] on button "SUBMIT" at bounding box center [294, 161] width 64 height 15
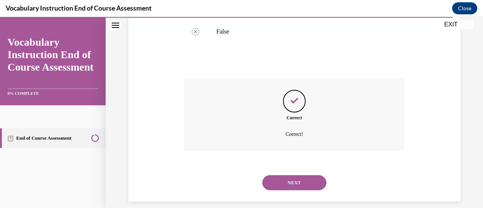
scroll to position [238, 0]
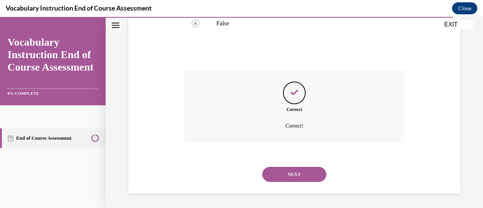
click at [271, 167] on button "NEXT" at bounding box center [294, 174] width 64 height 15
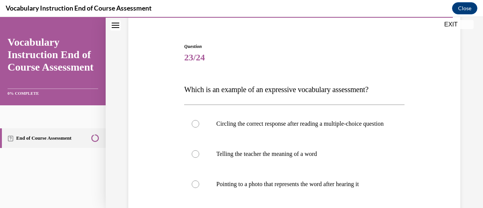
scroll to position [62, 0]
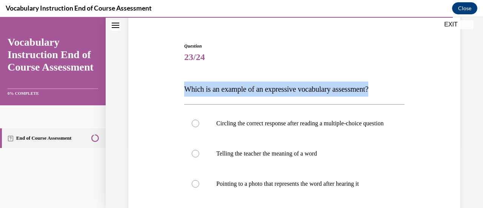
drag, startPoint x: 392, startPoint y: 93, endPoint x: 180, endPoint y: 79, distance: 212.3
click at [180, 79] on div "Question 23/24 Which is an example of an expressive vocabulary assessment? Circ…" at bounding box center [295, 171] width 336 height 303
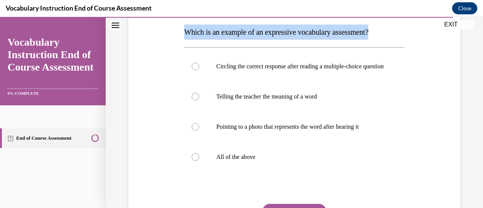
scroll to position [125, 0]
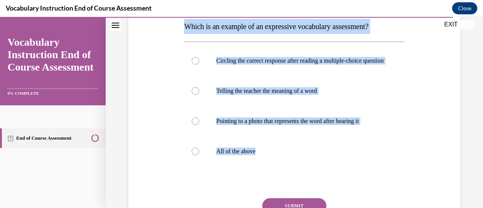
drag, startPoint x: 281, startPoint y: 181, endPoint x: 184, endPoint y: 25, distance: 183.6
click at [184, 25] on div "Question 23/24 Which is an example of an expressive vocabulary assessment? Circ…" at bounding box center [294, 120] width 220 height 280
click at [115, 152] on div "Question 23/24 Which is an example of an expressive vocabulary assessment? Circ…" at bounding box center [295, 95] width 378 height 359
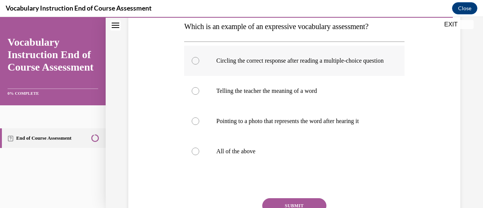
click at [193, 65] on div at bounding box center [196, 61] width 8 height 8
click at [193, 65] on input "Circling the correct response after reading a multiple-choice question" at bounding box center [196, 61] width 8 height 8
radio input "true"
click at [193, 125] on div at bounding box center [196, 121] width 8 height 8
click at [193, 125] on input "Pointing to a photo that represents the word after hearing it" at bounding box center [196, 121] width 8 height 8
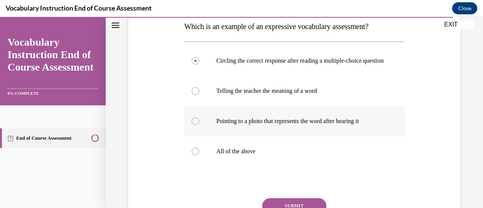
radio input "true"
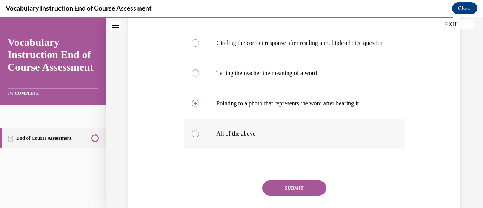
scroll to position [143, 0]
click at [248, 137] on p "All of the above" at bounding box center [300, 133] width 169 height 8
click at [199, 137] on input "All of the above" at bounding box center [196, 133] width 8 height 8
radio input "true"
click at [292, 193] on button "SUBMIT" at bounding box center [294, 187] width 64 height 15
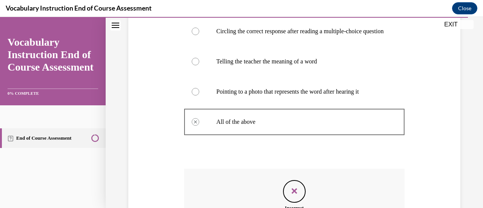
scroll to position [151, 0]
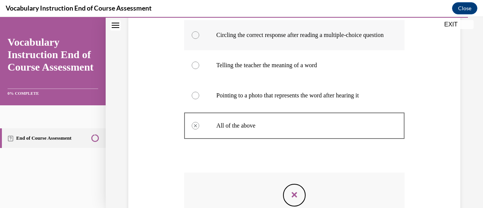
click at [264, 37] on p "Circling the correct response after reading a multiple-choice question" at bounding box center [300, 35] width 169 height 8
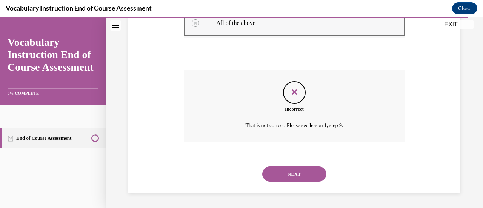
scroll to position [261, 0]
click at [308, 172] on button "NEXT" at bounding box center [294, 174] width 64 height 15
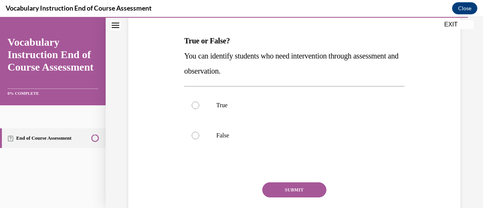
scroll to position [111, 0]
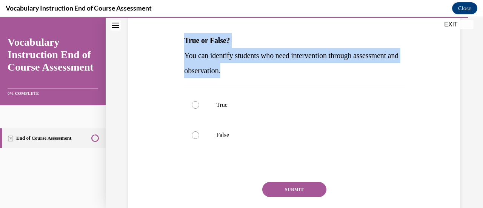
drag, startPoint x: 294, startPoint y: 72, endPoint x: 184, endPoint y: 40, distance: 114.2
click at [184, 40] on div "True or False? You can identify students who need intervention through assessme…" at bounding box center [294, 55] width 220 height 45
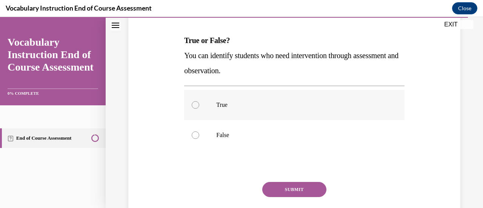
click at [249, 103] on p "True" at bounding box center [300, 105] width 169 height 8
click at [199, 103] on input "True" at bounding box center [196, 105] width 8 height 8
radio input "true"
click at [285, 187] on button "SUBMIT" at bounding box center [294, 189] width 64 height 15
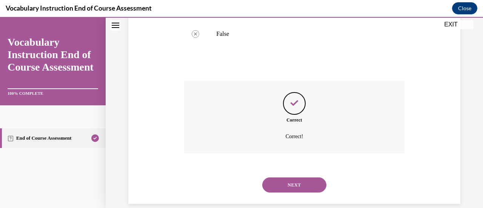
scroll to position [215, 0]
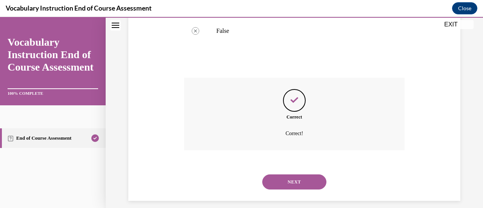
drag, startPoint x: 285, startPoint y: 187, endPoint x: 279, endPoint y: 184, distance: 6.9
click at [279, 184] on button "NEXT" at bounding box center [294, 181] width 64 height 15
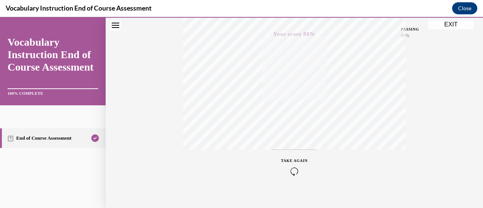
scroll to position [186, 0]
click at [293, 166] on div "TAKE AGAIN" at bounding box center [294, 167] width 27 height 18
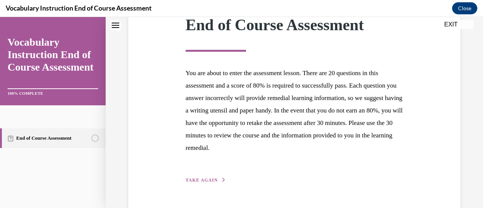
scroll to position [138, 0]
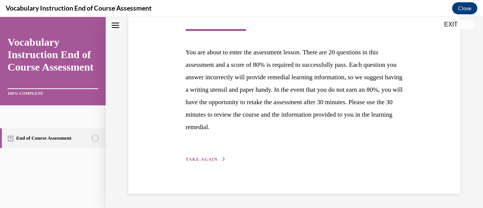
click at [208, 159] on span "TAKE AGAIN" at bounding box center [202, 159] width 32 height 5
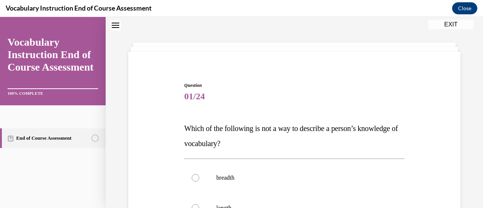
scroll to position [30, 0]
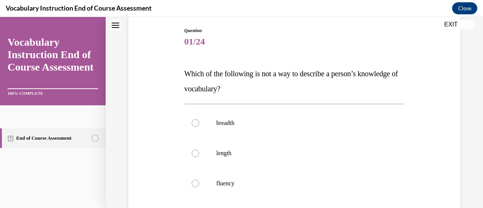
click at [208, 159] on label "length" at bounding box center [294, 153] width 220 height 30
click at [199, 157] on input "length" at bounding box center [196, 154] width 8 height 8
radio input "true"
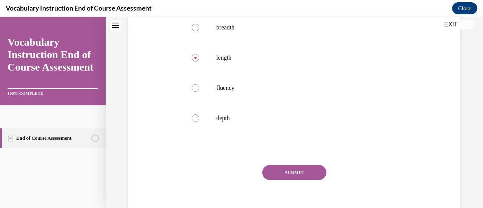
scroll to position [174, 0]
click at [282, 169] on button "SUBMIT" at bounding box center [294, 172] width 64 height 15
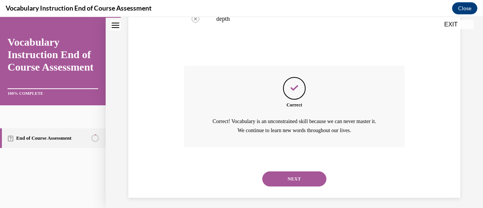
scroll to position [277, 0]
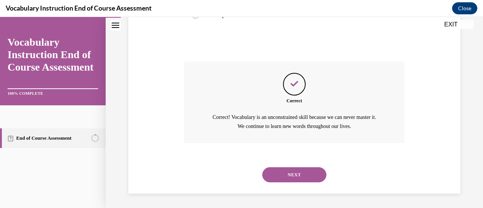
click at [286, 173] on button "NEXT" at bounding box center [294, 174] width 64 height 15
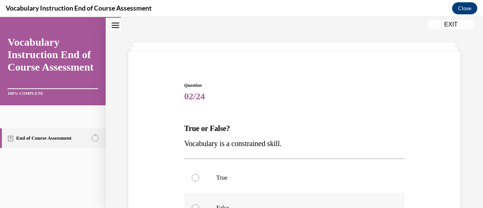
click at [220, 204] on p "False" at bounding box center [300, 208] width 169 height 8
click at [199, 204] on input "False" at bounding box center [196, 208] width 8 height 8
radio input "true"
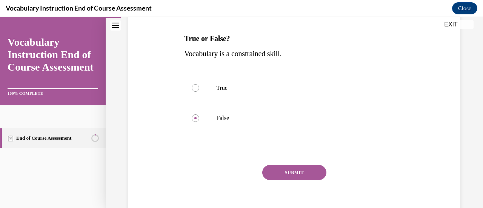
scroll to position [124, 0]
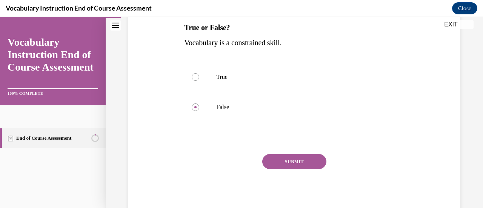
click at [288, 164] on button "SUBMIT" at bounding box center [294, 161] width 64 height 15
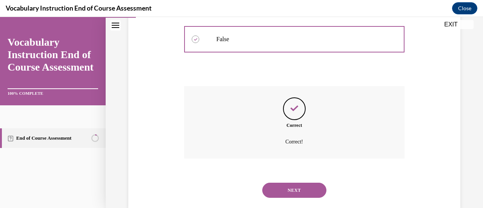
scroll to position [208, 0]
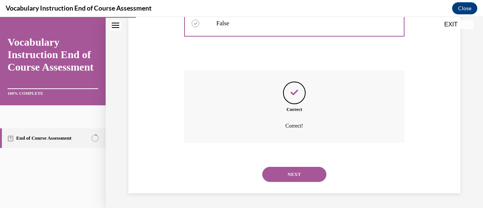
click at [289, 175] on button "NEXT" at bounding box center [294, 174] width 64 height 15
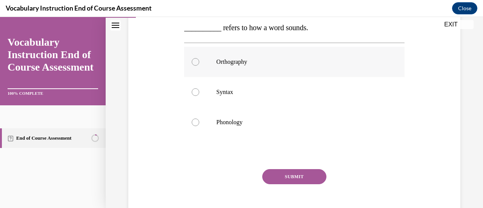
scroll to position [124, 0]
click at [244, 128] on label "Phonology" at bounding box center [294, 122] width 220 height 30
click at [199, 126] on input "Phonology" at bounding box center [196, 122] width 8 height 8
radio input "true"
click at [281, 176] on button "SUBMIT" at bounding box center [294, 176] width 64 height 15
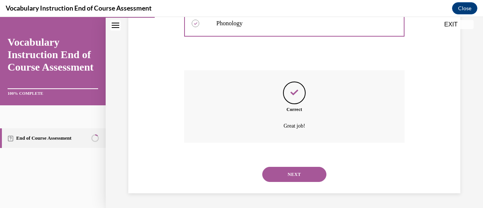
click at [281, 176] on button "NEXT" at bounding box center [294, 174] width 64 height 15
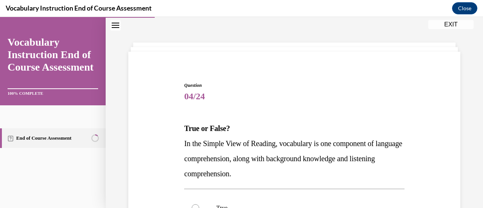
scroll to position [127, 0]
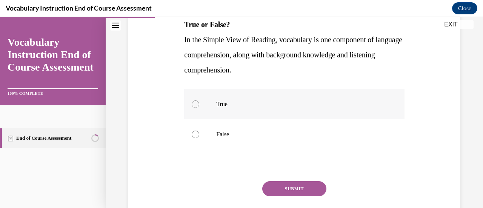
click at [240, 108] on label "True" at bounding box center [294, 104] width 220 height 30
click at [199, 108] on input "True" at bounding box center [196, 104] width 8 height 8
radio input "true"
click at [275, 198] on div "SUBMIT NEXT" at bounding box center [294, 212] width 220 height 62
click at [275, 190] on button "SUBMIT" at bounding box center [294, 188] width 64 height 15
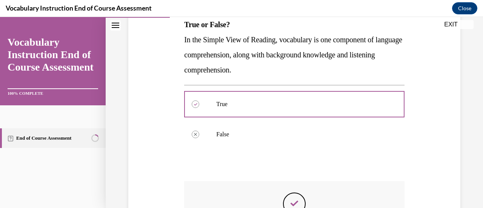
scroll to position [238, 0]
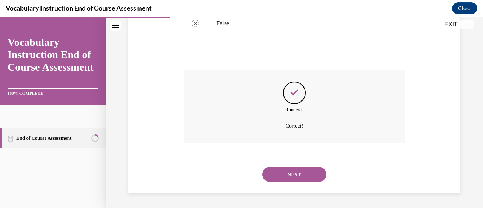
click at [284, 175] on button "NEXT" at bounding box center [294, 174] width 64 height 15
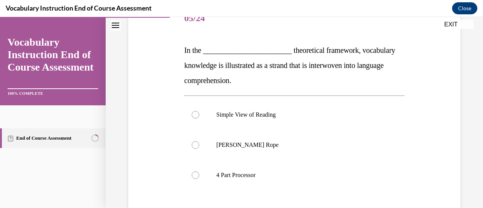
scroll to position [102, 0]
click at [263, 142] on p "[PERSON_NAME] Rope" at bounding box center [300, 145] width 169 height 8
click at [199, 142] on input "[PERSON_NAME] Rope" at bounding box center [196, 145] width 8 height 8
radio input "true"
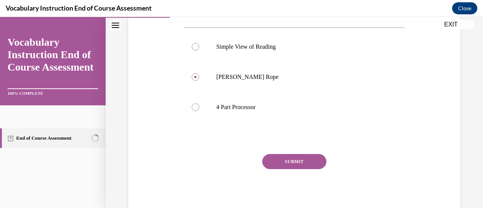
click at [276, 157] on button "SUBMIT" at bounding box center [294, 161] width 64 height 15
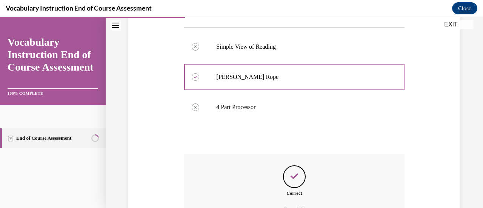
scroll to position [253, 0]
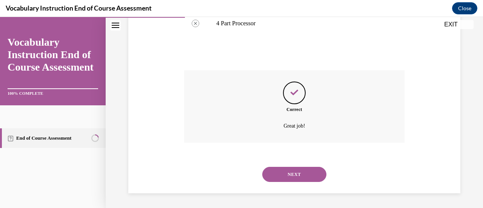
click at [278, 173] on button "NEXT" at bounding box center [294, 174] width 64 height 15
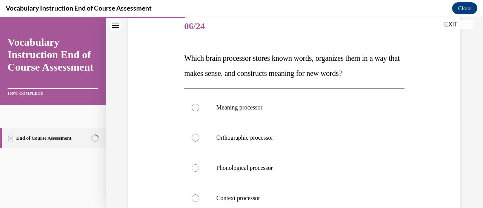
scroll to position [94, 0]
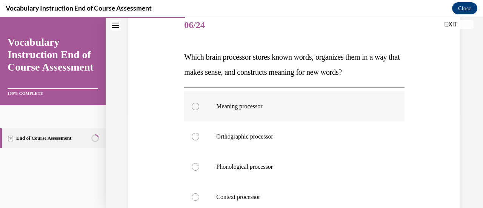
click at [264, 112] on label "Meaning processor" at bounding box center [294, 106] width 220 height 30
click at [199, 110] on input "Meaning processor" at bounding box center [196, 107] width 8 height 8
radio input "true"
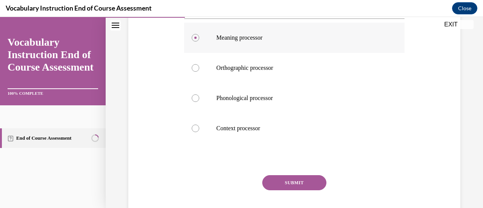
scroll to position [163, 0]
click at [282, 185] on button "SUBMIT" at bounding box center [294, 182] width 64 height 15
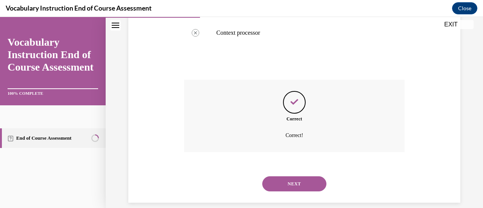
scroll to position [268, 0]
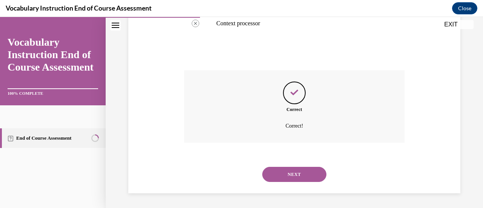
click at [282, 176] on button "NEXT" at bounding box center [294, 174] width 64 height 15
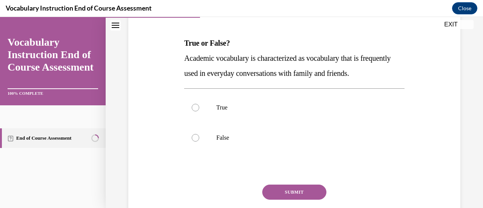
scroll to position [109, 0]
click at [212, 130] on label "False" at bounding box center [294, 137] width 220 height 30
click at [199, 134] on input "False" at bounding box center [196, 138] width 8 height 8
radio input "true"
click at [282, 195] on button "SUBMIT" at bounding box center [294, 191] width 64 height 15
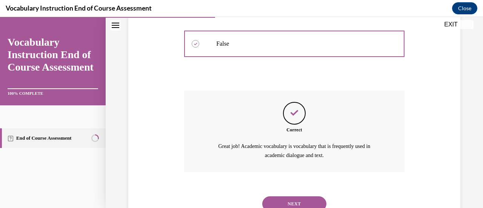
scroll to position [203, 0]
click at [285, 203] on button "NEXT" at bounding box center [294, 203] width 64 height 15
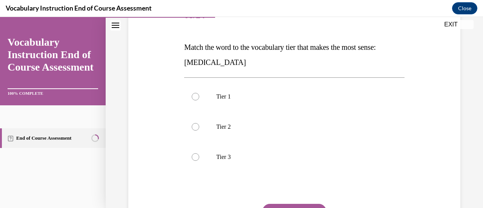
scroll to position [105, 0]
click at [253, 150] on label "Tier 3" at bounding box center [294, 157] width 220 height 30
click at [199, 153] on input "Tier 3" at bounding box center [196, 157] width 8 height 8
radio input "true"
click at [273, 206] on button "SUBMIT" at bounding box center [294, 211] width 64 height 15
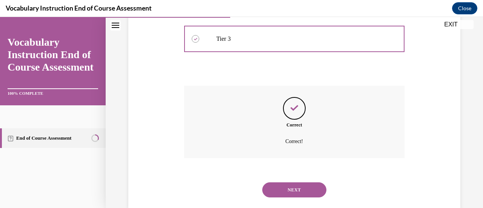
scroll to position [238, 0]
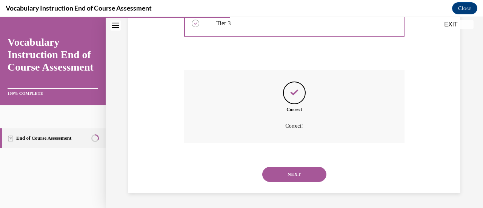
click at [277, 174] on button "NEXT" at bounding box center [294, 174] width 64 height 15
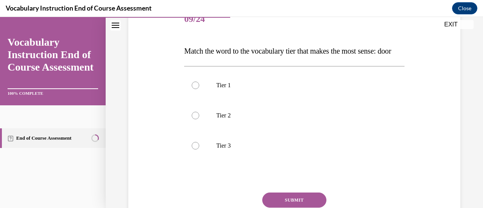
scroll to position [102, 0]
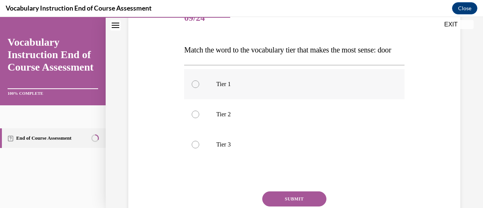
click at [252, 88] on p "Tier 1" at bounding box center [300, 84] width 169 height 8
click at [199, 88] on input "Tier 1" at bounding box center [196, 84] width 8 height 8
radio input "true"
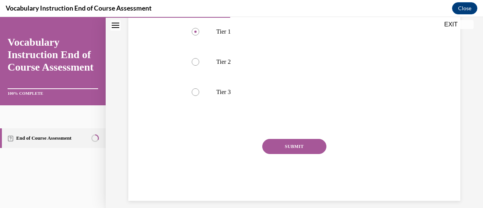
click at [280, 154] on button "SUBMIT" at bounding box center [294, 146] width 64 height 15
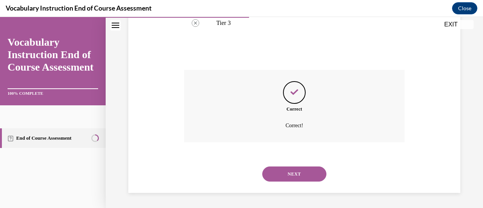
scroll to position [238, 0]
click at [283, 171] on button "NEXT" at bounding box center [294, 174] width 64 height 15
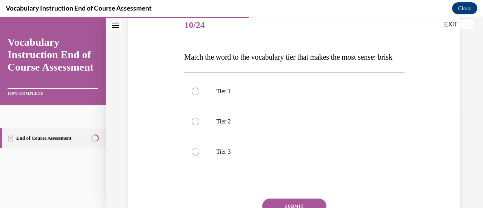
scroll to position [95, 0]
click at [269, 125] on p "Tier 2" at bounding box center [300, 121] width 169 height 8
click at [199, 125] on input "Tier 2" at bounding box center [196, 121] width 8 height 8
radio input "true"
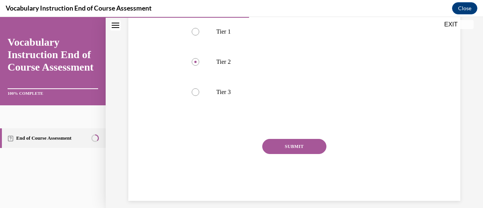
click at [278, 154] on button "SUBMIT" at bounding box center [294, 146] width 64 height 15
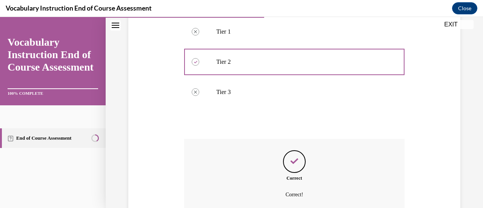
scroll to position [238, 0]
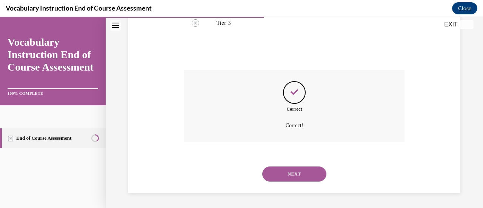
click at [281, 176] on button "NEXT" at bounding box center [294, 174] width 64 height 15
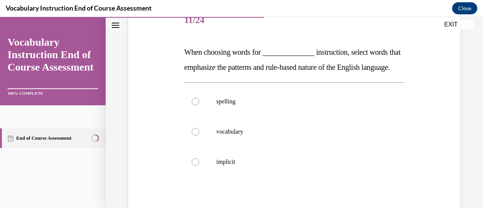
scroll to position [100, 0]
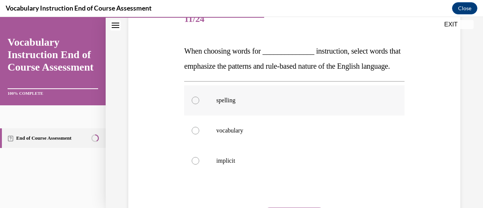
click at [229, 108] on label "spelling" at bounding box center [294, 100] width 220 height 30
click at [199, 104] on input "spelling" at bounding box center [196, 101] width 8 height 8
radio input "true"
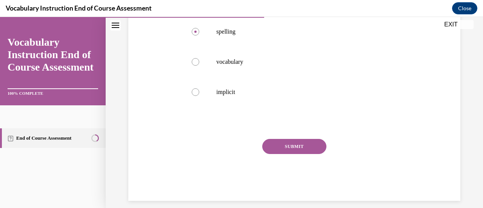
click at [286, 154] on button "SUBMIT" at bounding box center [294, 146] width 64 height 15
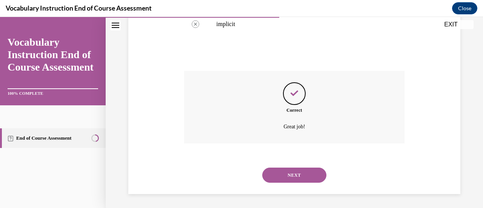
scroll to position [253, 0]
click at [288, 173] on button "NEXT" at bounding box center [294, 174] width 64 height 15
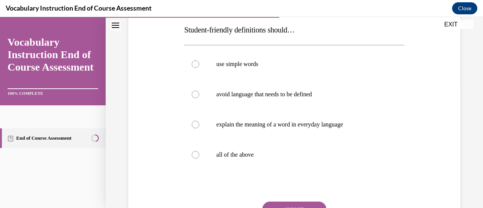
scroll to position [122, 0]
click at [284, 160] on label "all of the above" at bounding box center [294, 154] width 220 height 30
click at [199, 158] on input "all of the above" at bounding box center [196, 155] width 8 height 8
radio input "true"
click at [285, 204] on button "SUBMIT" at bounding box center [294, 208] width 64 height 15
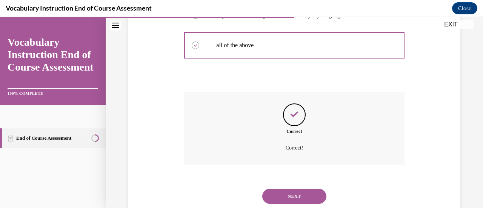
scroll to position [253, 0]
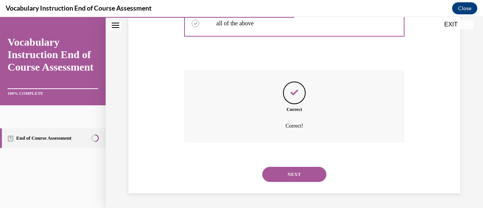
click at [281, 171] on button "NEXT" at bounding box center [294, 174] width 64 height 15
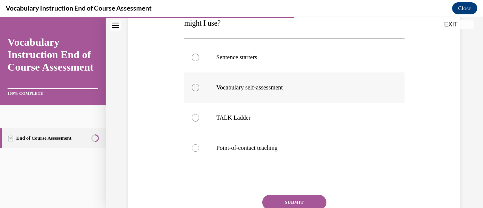
scroll to position [145, 0]
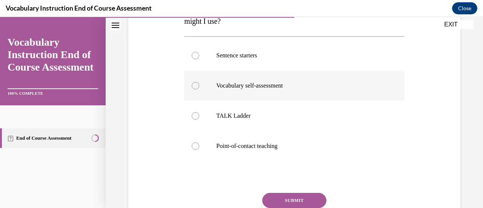
click at [268, 149] on p "Point-of-contact teaching" at bounding box center [300, 146] width 169 height 8
click at [199, 149] on input "Point-of-contact teaching" at bounding box center [196, 146] width 8 height 8
radio input "true"
click at [282, 197] on button "SUBMIT" at bounding box center [294, 200] width 64 height 15
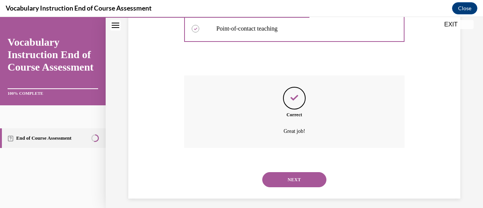
click at [282, 185] on button "NEXT" at bounding box center [294, 179] width 64 height 15
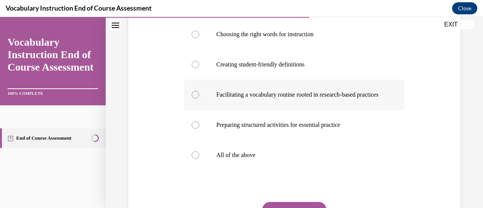
scroll to position [152, 0]
click at [274, 159] on p "All of the above" at bounding box center [300, 155] width 169 height 8
click at [199, 159] on input "All of the above" at bounding box center [196, 155] width 8 height 8
radio input "true"
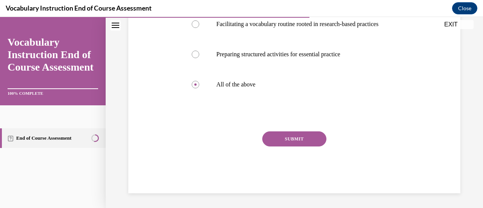
click at [277, 147] on button "SUBMIT" at bounding box center [294, 138] width 64 height 15
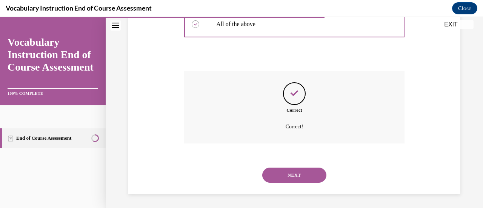
scroll to position [306, 0]
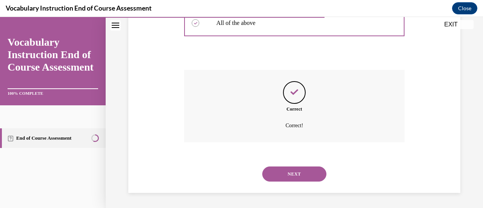
click at [278, 173] on button "NEXT" at bounding box center [294, 174] width 64 height 15
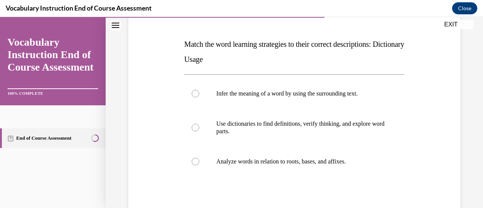
scroll to position [109, 0]
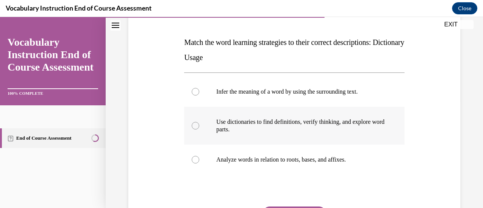
click at [266, 128] on p "Use dictionaries to find definitions, verify thinking, and explore word parts." at bounding box center [300, 125] width 169 height 15
click at [199, 128] on input "Use dictionaries to find definitions, verify thinking, and explore word parts." at bounding box center [196, 126] width 8 height 8
radio input "true"
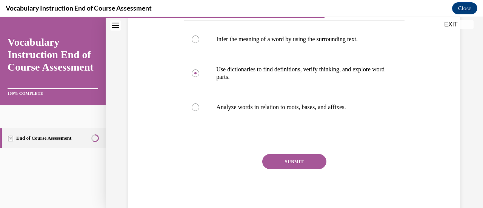
click at [273, 164] on button "SUBMIT" at bounding box center [294, 161] width 64 height 15
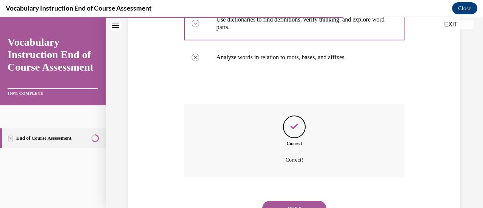
scroll to position [245, 0]
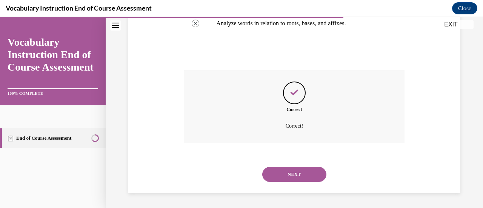
click at [277, 178] on button "NEXT" at bounding box center [294, 174] width 64 height 15
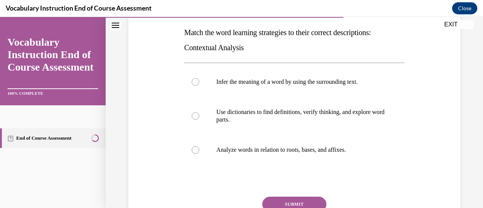
scroll to position [120, 0]
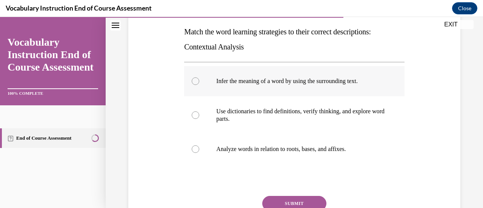
click at [255, 85] on label "Infer the meaning of a word by using the surrounding text." at bounding box center [294, 81] width 220 height 30
click at [199, 85] on input "Infer the meaning of a word by using the surrounding text." at bounding box center [196, 81] width 8 height 8
radio input "true"
click at [279, 198] on button "SUBMIT" at bounding box center [294, 203] width 64 height 15
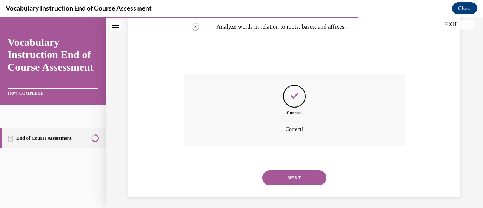
click at [279, 176] on button "NEXT" at bounding box center [294, 177] width 64 height 15
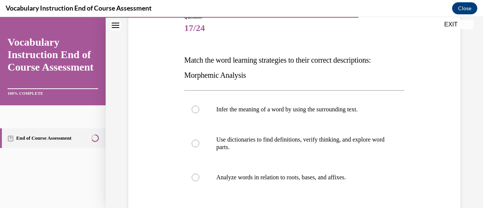
scroll to position [92, 0]
click at [248, 174] on p "Analyze words in relation to roots, bases, and affixes." at bounding box center [300, 177] width 169 height 8
click at [199, 174] on input "Analyze words in relation to roots, bases, and affixes." at bounding box center [196, 177] width 8 height 8
radio input "true"
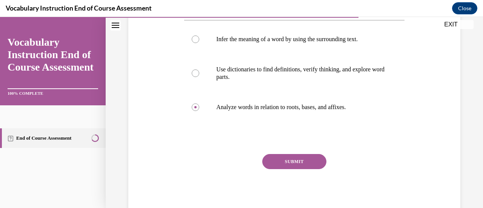
click at [277, 159] on button "SUBMIT" at bounding box center [294, 161] width 64 height 15
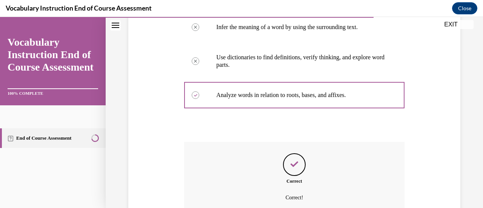
scroll to position [245, 0]
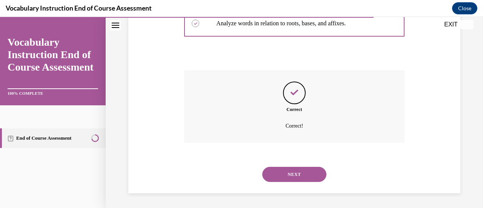
click at [279, 173] on button "NEXT" at bounding box center [294, 174] width 64 height 15
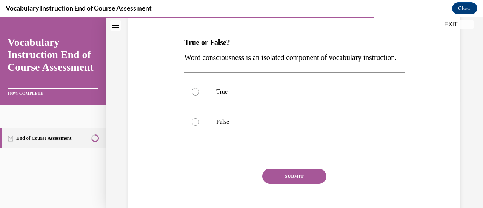
scroll to position [123, 0]
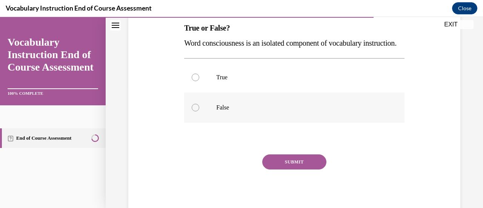
click at [255, 111] on p "False" at bounding box center [300, 108] width 169 height 8
click at [199, 111] on input "False" at bounding box center [196, 108] width 8 height 8
radio input "true"
click at [277, 170] on button "SUBMIT" at bounding box center [294, 161] width 64 height 15
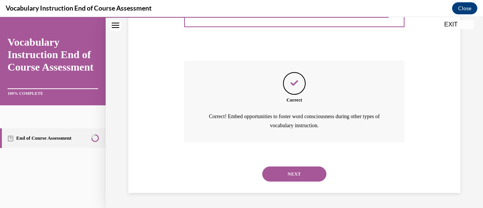
click at [277, 178] on button "NEXT" at bounding box center [294, 174] width 64 height 15
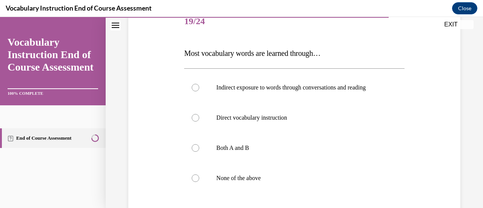
scroll to position [99, 0]
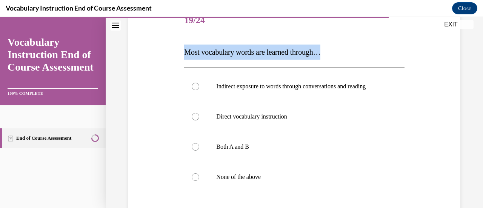
drag, startPoint x: 349, startPoint y: 52, endPoint x: 183, endPoint y: 50, distance: 165.4
click at [184, 50] on p "Most vocabulary words are learned through…" at bounding box center [294, 52] width 220 height 15
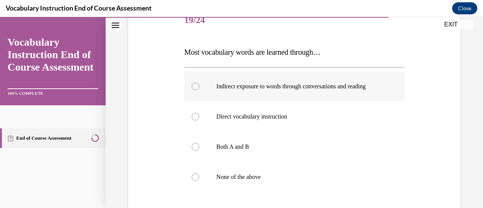
click at [255, 78] on label "Indirect exposure to words through conversations and reading" at bounding box center [294, 86] width 220 height 30
click at [199, 83] on input "Indirect exposure to words through conversations and reading" at bounding box center [196, 87] width 8 height 8
radio input "true"
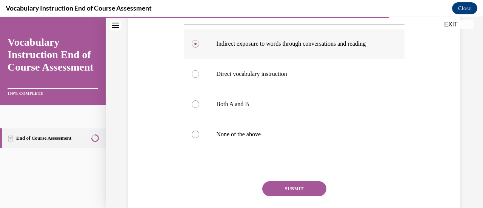
scroll to position [169, 0]
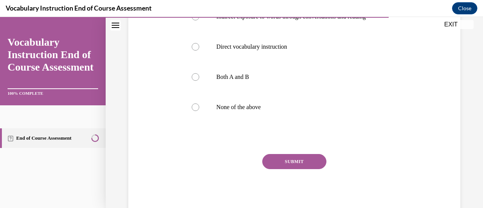
click at [280, 161] on button "SUBMIT" at bounding box center [294, 161] width 64 height 15
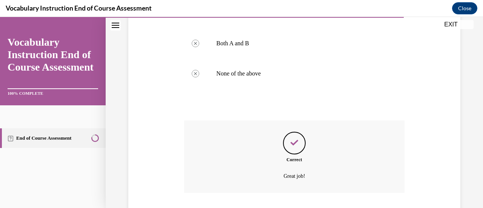
scroll to position [253, 0]
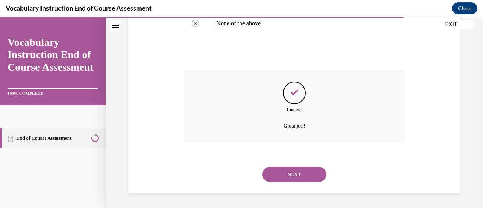
click at [286, 173] on button "NEXT" at bounding box center [294, 174] width 64 height 15
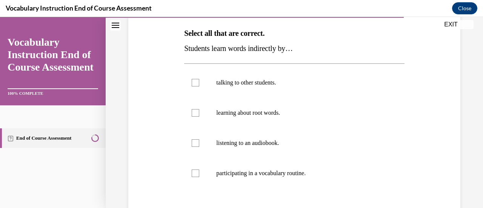
scroll to position [123, 0]
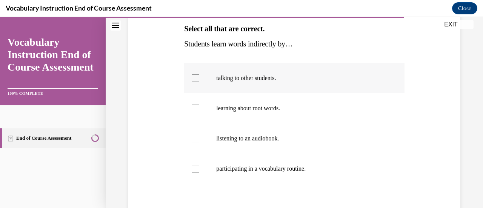
click at [245, 78] on p "talking to other students." at bounding box center [300, 78] width 169 height 8
click at [199, 78] on input "talking to other students." at bounding box center [196, 78] width 8 height 8
checkbox input "true"
click at [231, 136] on p "listening to an audiobook." at bounding box center [300, 139] width 169 height 8
click at [199, 136] on input "listening to an audiobook." at bounding box center [196, 139] width 8 height 8
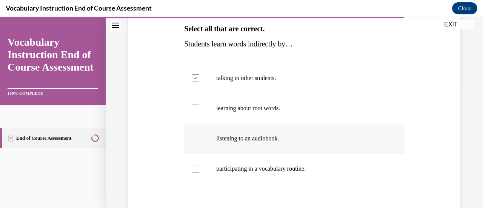
checkbox input "true"
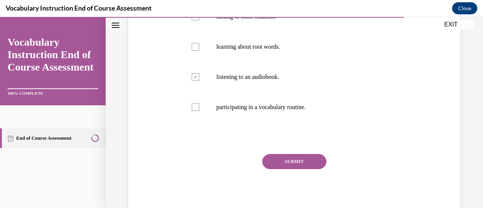
click at [278, 158] on button "SUBMIT" at bounding box center [294, 161] width 64 height 15
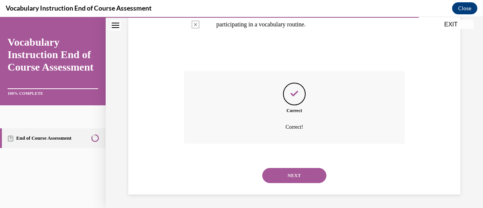
scroll to position [268, 0]
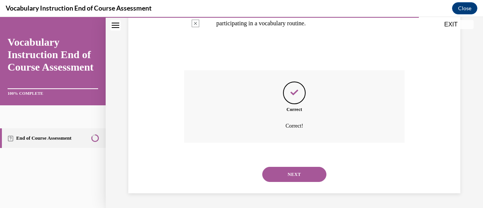
click at [282, 173] on button "NEXT" at bounding box center [294, 174] width 64 height 15
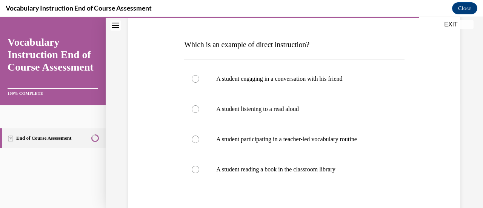
scroll to position [108, 0]
click at [276, 137] on p "A student participating in a teacher-led vocabulary routine" at bounding box center [300, 139] width 169 height 8
click at [199, 137] on input "A student participating in a teacher-led vocabulary routine" at bounding box center [196, 139] width 8 height 8
radio input "true"
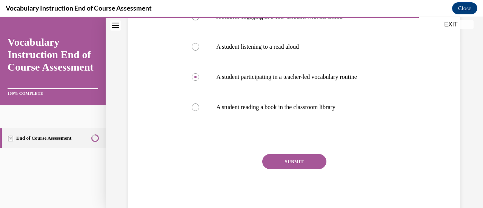
click at [282, 159] on button "SUBMIT" at bounding box center [294, 161] width 64 height 15
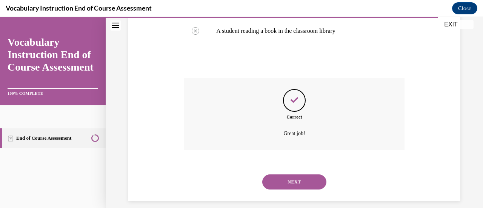
scroll to position [253, 0]
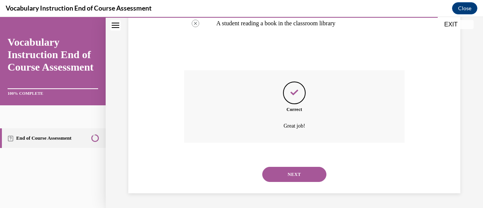
click at [284, 175] on button "NEXT" at bounding box center [294, 174] width 64 height 15
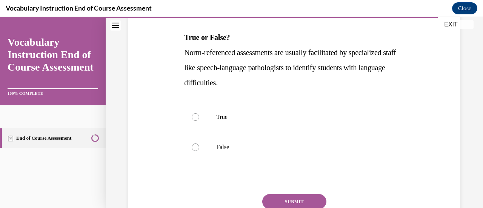
scroll to position [115, 0]
click at [258, 116] on p "True" at bounding box center [300, 117] width 169 height 8
click at [199, 116] on input "True" at bounding box center [196, 117] width 8 height 8
radio input "true"
click at [276, 199] on button "SUBMIT" at bounding box center [294, 200] width 64 height 15
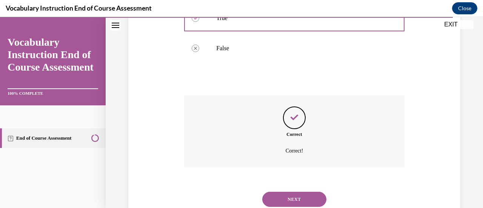
click at [276, 199] on button "NEXT" at bounding box center [294, 199] width 64 height 15
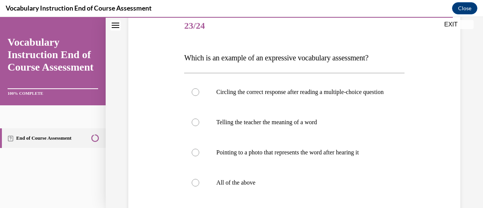
scroll to position [95, 0]
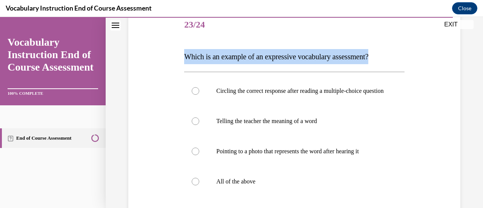
drag, startPoint x: 176, startPoint y: 56, endPoint x: 385, endPoint y: 57, distance: 208.8
click at [385, 57] on div "Question 23/24 Which is an example of an expressive vocabulary assessment? Circ…" at bounding box center [295, 139] width 336 height 303
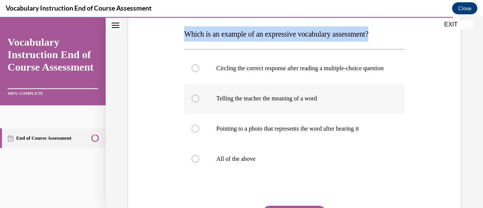
scroll to position [118, 0]
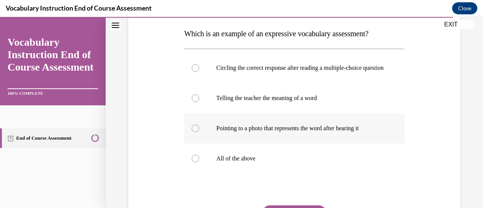
click at [294, 132] on p "Pointing to a photo that represents the word after hearing it" at bounding box center [300, 129] width 169 height 8
click at [199, 132] on input "Pointing to a photo that represents the word after hearing it" at bounding box center [196, 129] width 8 height 8
radio input "true"
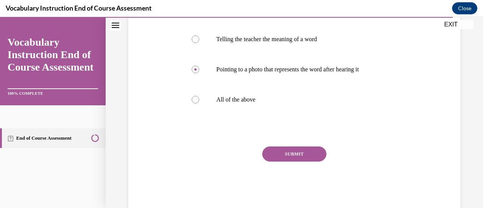
click at [295, 160] on button "SUBMIT" at bounding box center [294, 154] width 64 height 15
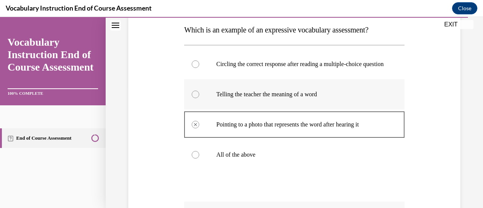
scroll to position [122, 0]
click at [282, 158] on p "All of the above" at bounding box center [300, 155] width 169 height 8
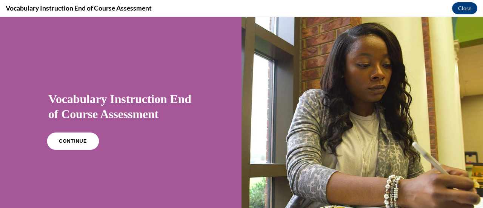
click at [63, 148] on link "CONTINUE" at bounding box center [73, 141] width 52 height 17
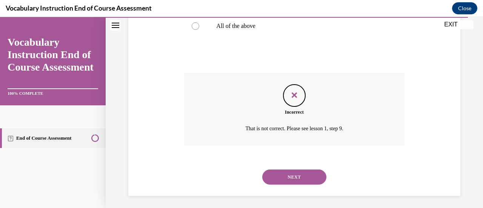
scroll to position [261, 0]
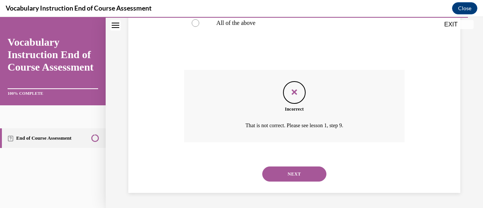
click at [297, 175] on button "NEXT" at bounding box center [294, 174] width 64 height 15
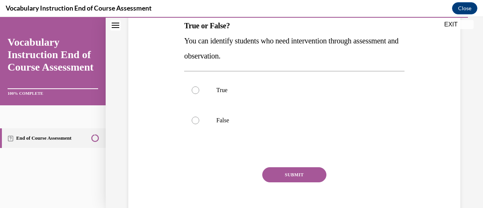
scroll to position [126, 0]
click at [210, 90] on label "True" at bounding box center [294, 90] width 220 height 30
click at [199, 90] on input "True" at bounding box center [196, 90] width 8 height 8
radio input "true"
click at [282, 175] on button "SUBMIT" at bounding box center [294, 174] width 64 height 15
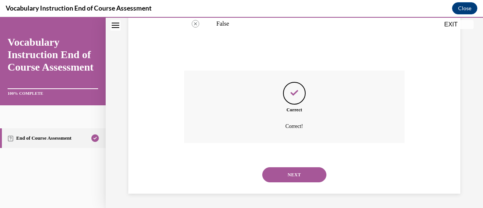
scroll to position [223, 0]
click at [282, 175] on button "NEXT" at bounding box center [294, 174] width 64 height 15
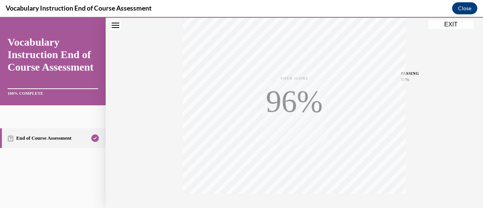
scroll to position [196, 0]
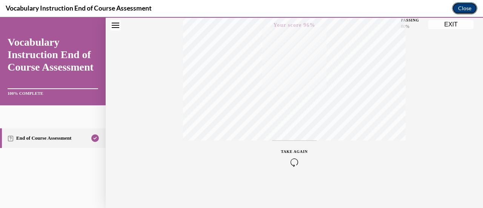
click at [468, 6] on button "Close" at bounding box center [464, 8] width 25 height 12
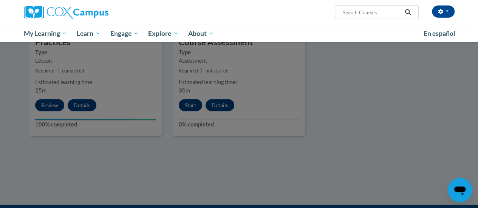
scroll to position [881, 0]
click at [283, 105] on div at bounding box center [239, 104] width 478 height 208
